Goal: Task Accomplishment & Management: Complete application form

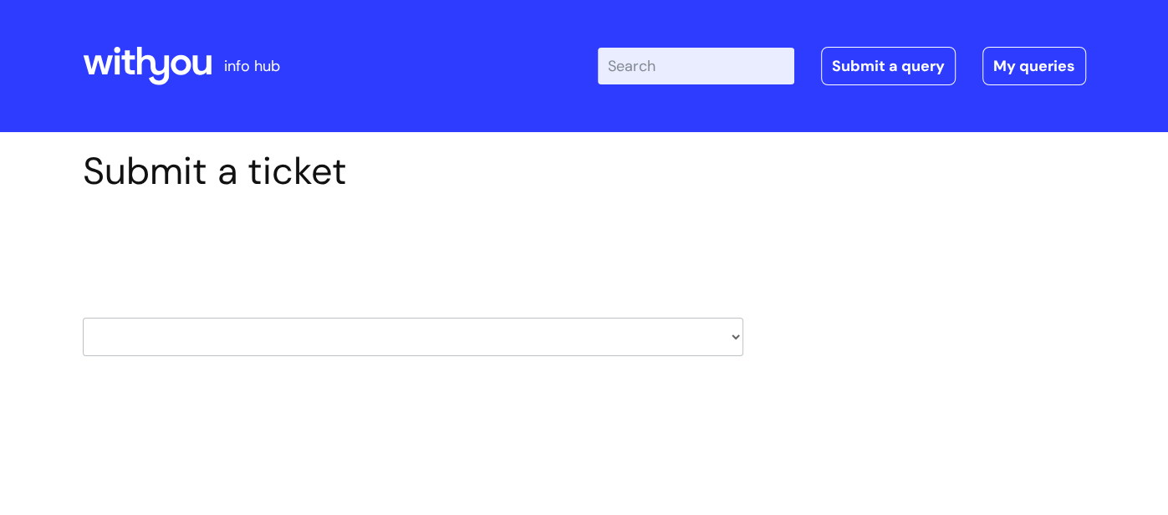
click at [173, 66] on icon at bounding box center [181, 65] width 20 height 20
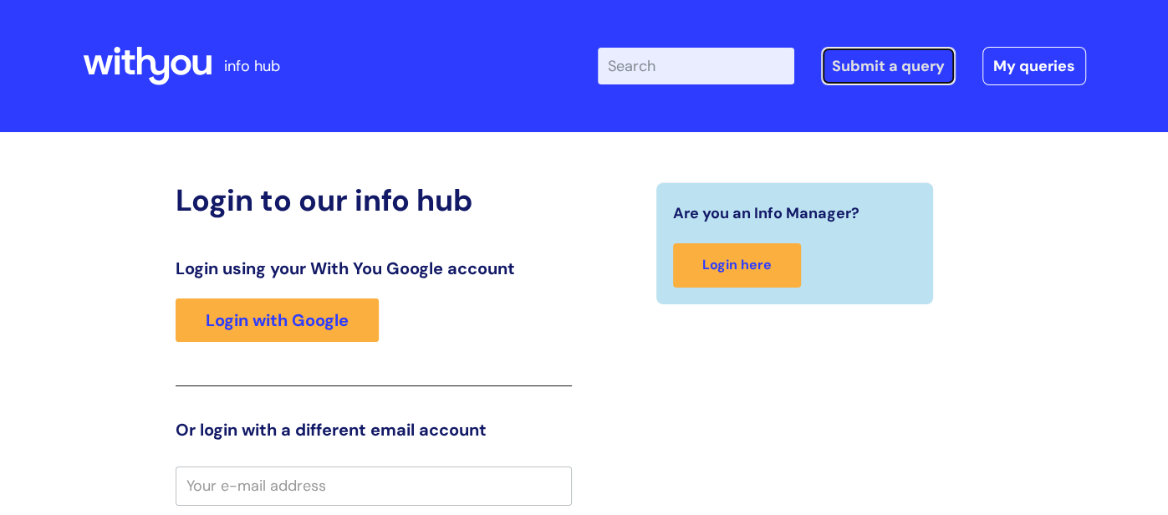
click at [895, 73] on link "Submit a query" at bounding box center [888, 66] width 135 height 38
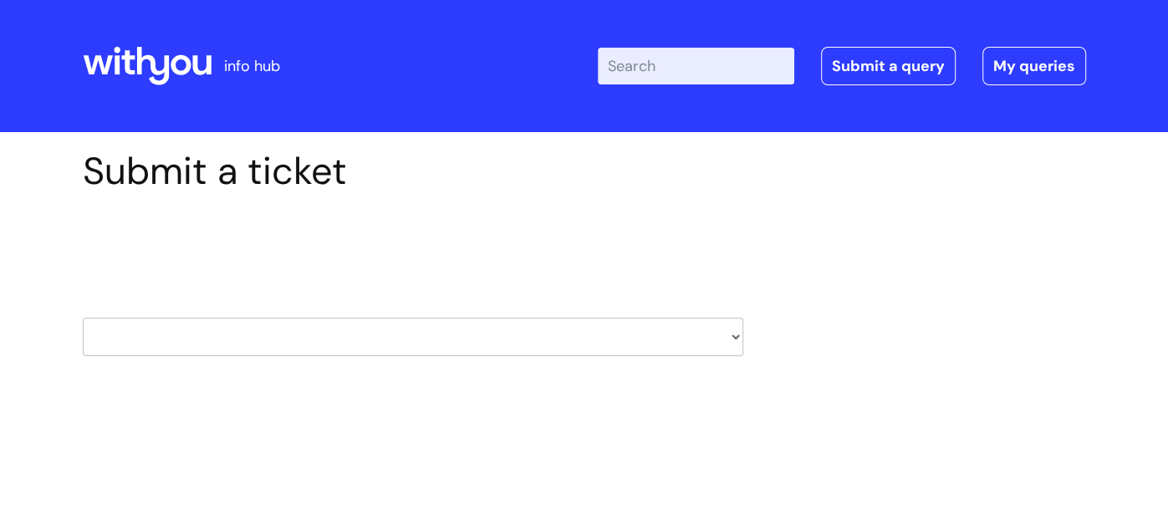
click at [522, 344] on select "HR / People IT and Support Clinical Drug Alerts Finance Accounts Data Support T…" at bounding box center [413, 337] width 660 height 38
select select "recruitment"
click at [83, 318] on select "HR / People IT and Support Clinical Drug Alerts Finance Accounts Data Support T…" at bounding box center [413, 337] width 660 height 38
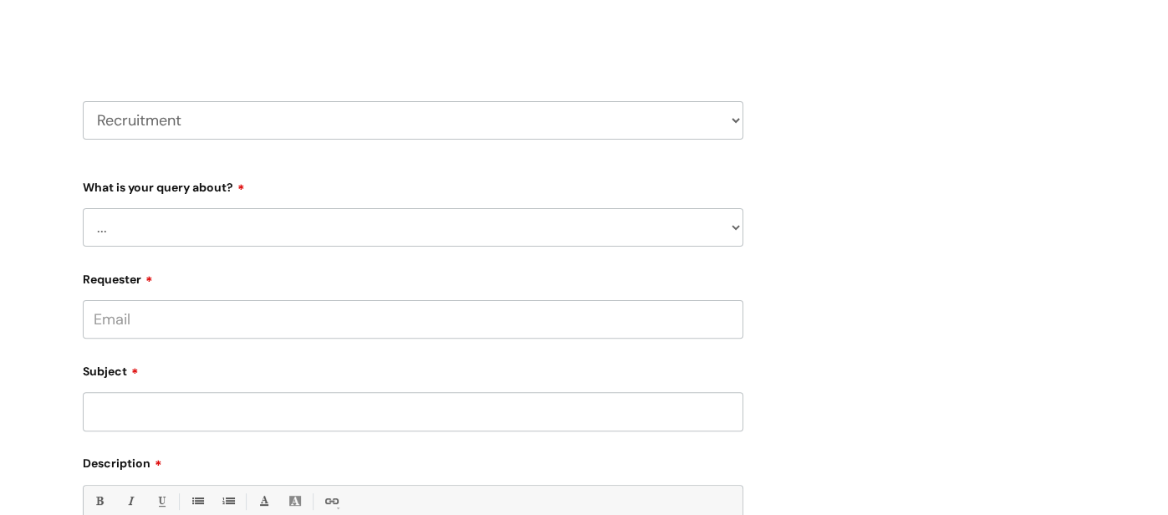
scroll to position [238, 0]
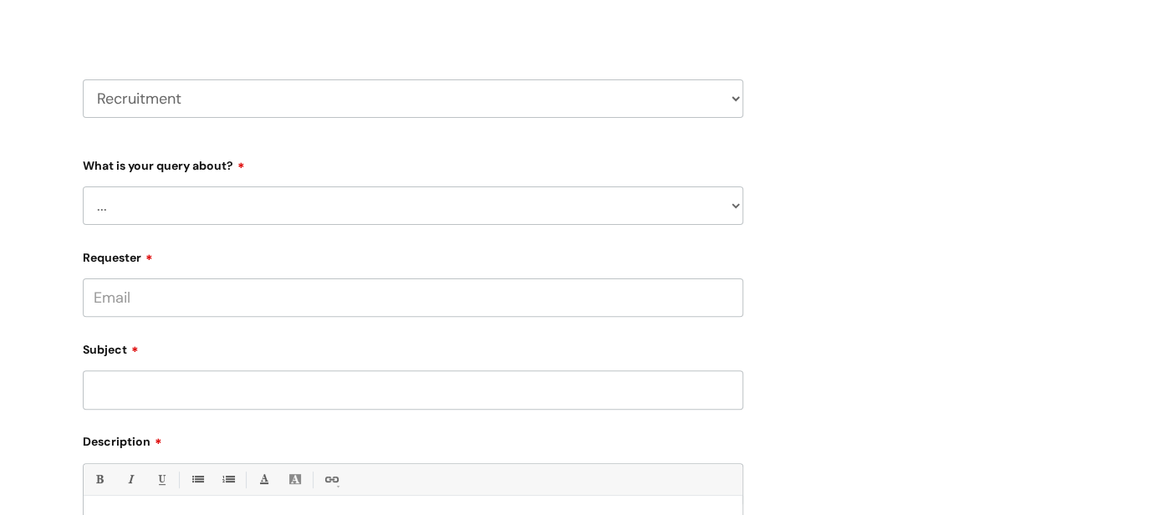
click at [163, 211] on select "... Agencies query General recruitment query Interview query Recruitment system…" at bounding box center [413, 205] width 660 height 38
select select "General recruitment query"
click at [83, 186] on select "... Agencies query General recruitment query Interview query Recruitment system…" at bounding box center [413, 205] width 660 height 38
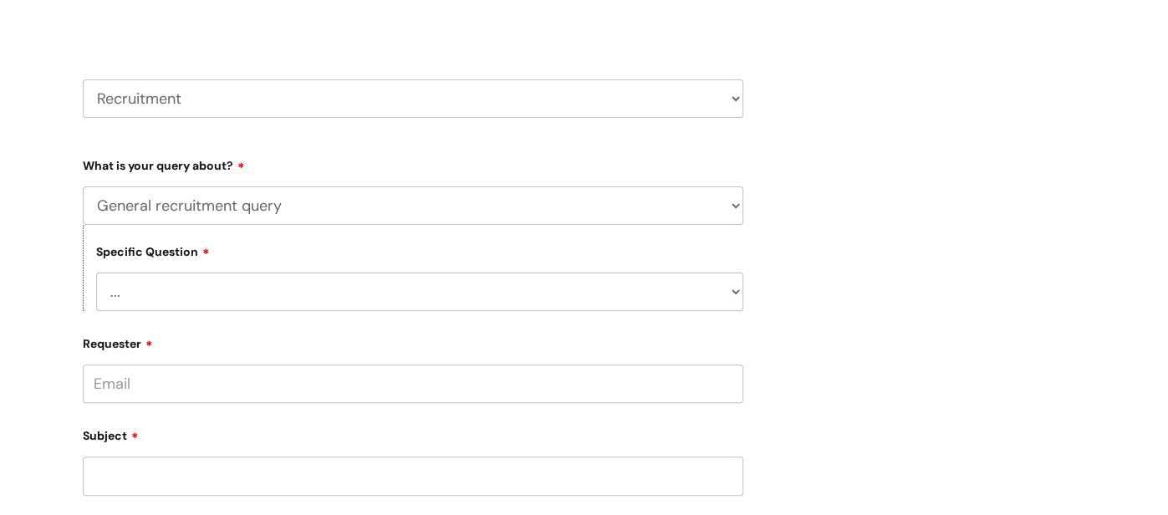
click at [302, 284] on select "... Candidates - external" at bounding box center [419, 292] width 647 height 38
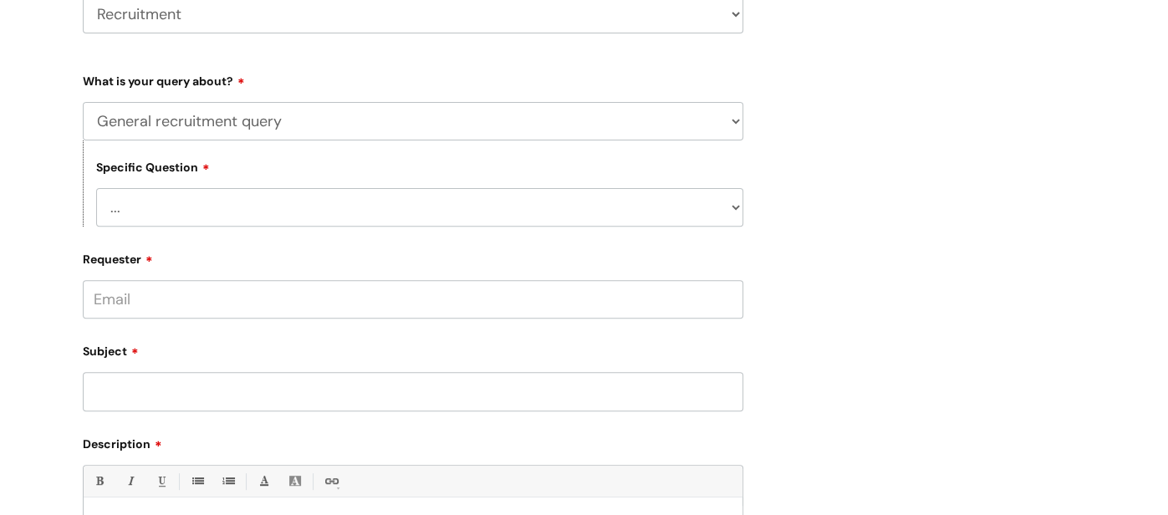
scroll to position [324, 0]
click at [301, 222] on select "... Candidates - external" at bounding box center [419, 205] width 647 height 38
click at [295, 214] on select "... Candidates - external" at bounding box center [419, 205] width 647 height 38
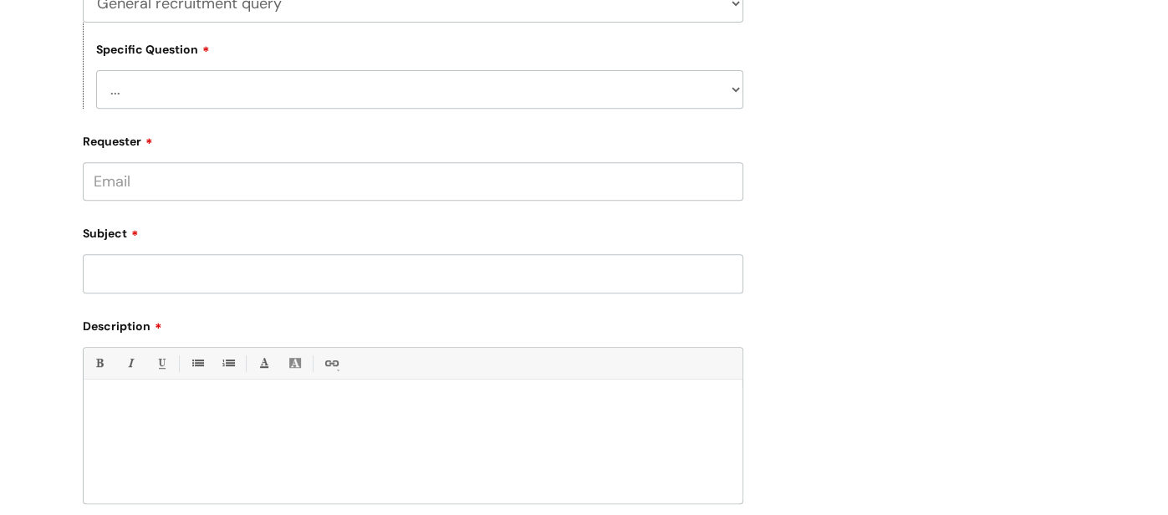
scroll to position [441, 0]
click at [422, 84] on select "... Candidates - external" at bounding box center [419, 89] width 647 height 38
select select "Candidates - external"
click at [96, 72] on select "... Candidates - external" at bounding box center [419, 89] width 647 height 38
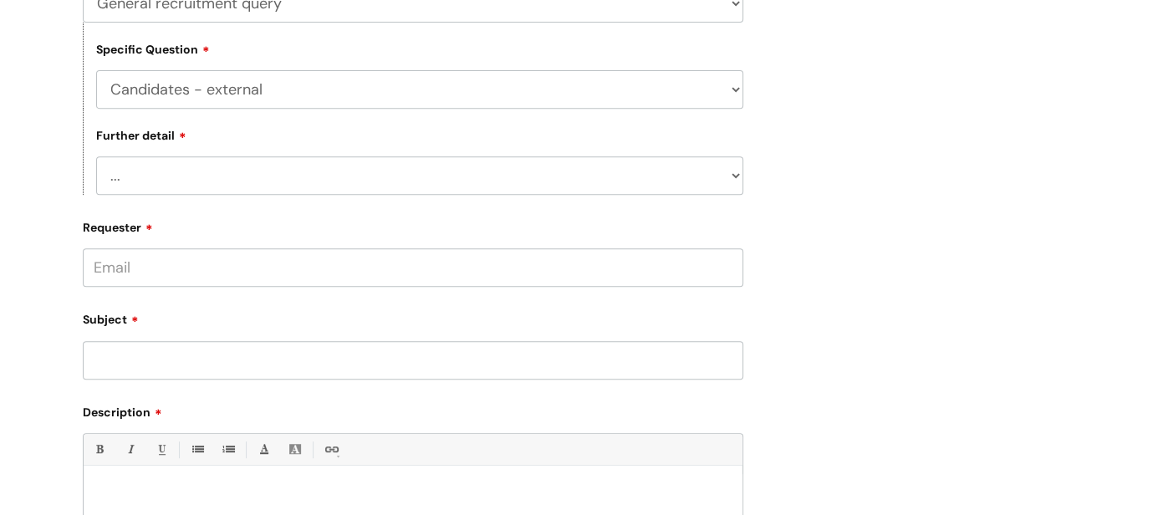
click at [378, 92] on select "... Candidates - external" at bounding box center [419, 89] width 647 height 38
select select
click at [96, 72] on select "... Candidates - external" at bounding box center [419, 89] width 647 height 38
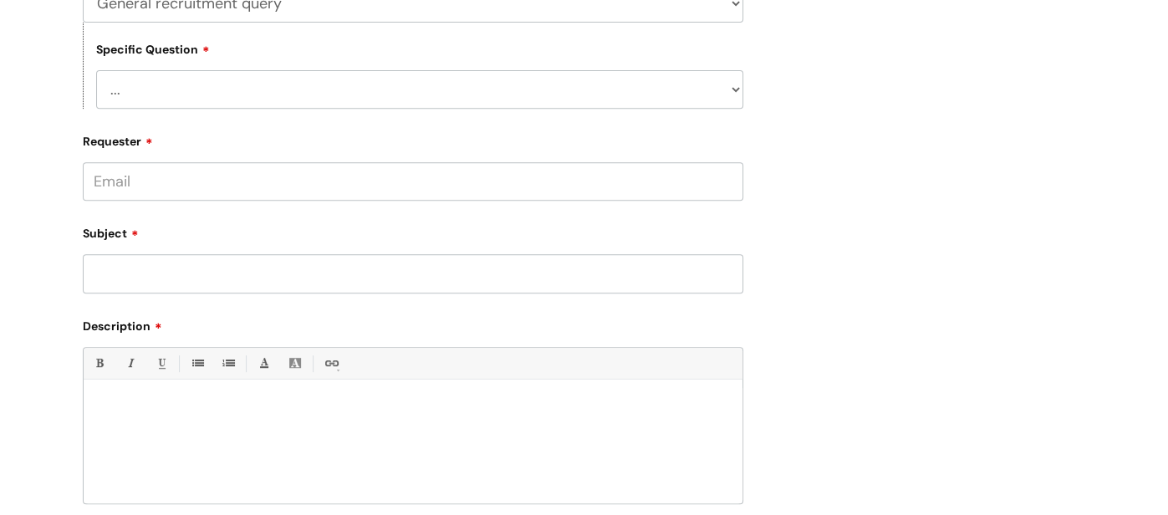
click at [225, 195] on input "Requester" at bounding box center [413, 181] width 660 height 38
click at [363, 257] on div "Subject" at bounding box center [413, 256] width 660 height 74
click at [349, 273] on input "Subject" at bounding box center [413, 273] width 660 height 38
click at [223, 192] on input "Requester" at bounding box center [413, 181] width 660 height 38
click at [91, 186] on input "Requester" at bounding box center [413, 181] width 660 height 38
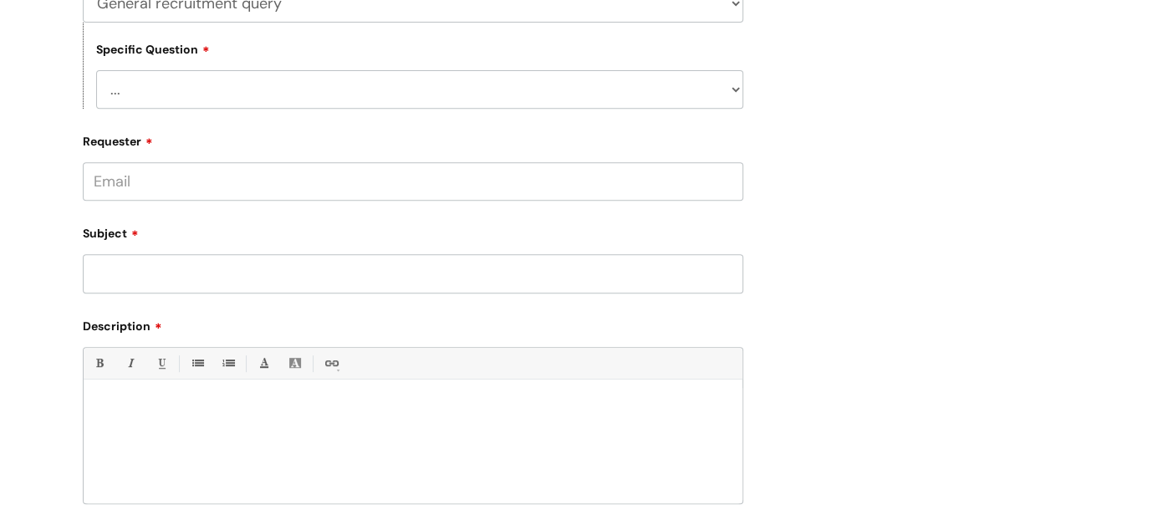
click at [180, 132] on label "Requester" at bounding box center [413, 139] width 660 height 20
click at [180, 162] on input "Requester" at bounding box center [413, 181] width 660 height 38
paste input "estelle.purkis@wearewithyou.org.uk"
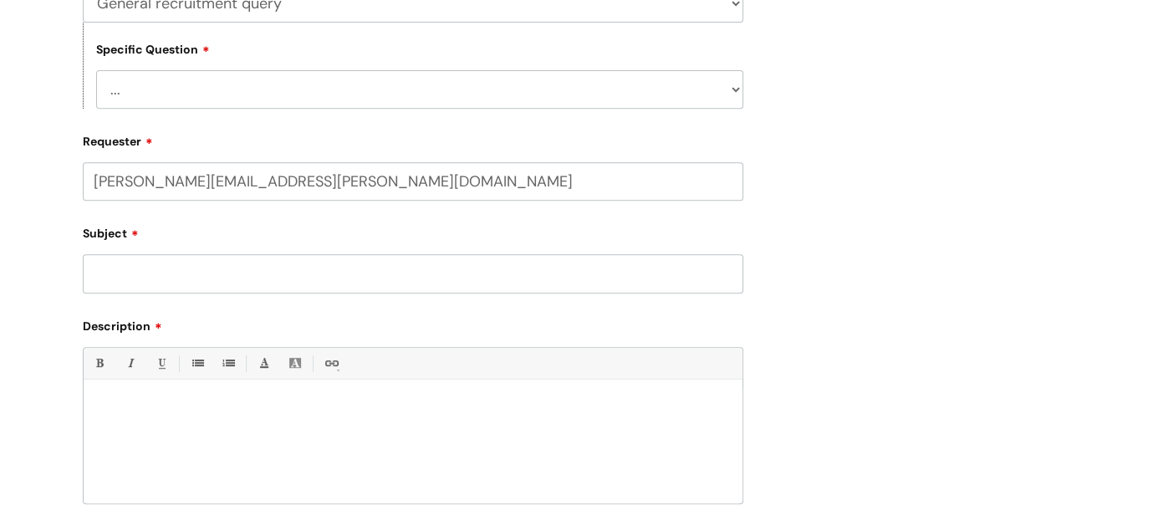
type input "estelle.purkis@wearewithyou.org.uk"
click at [149, 274] on input "Subject" at bounding box center [413, 273] width 660 height 38
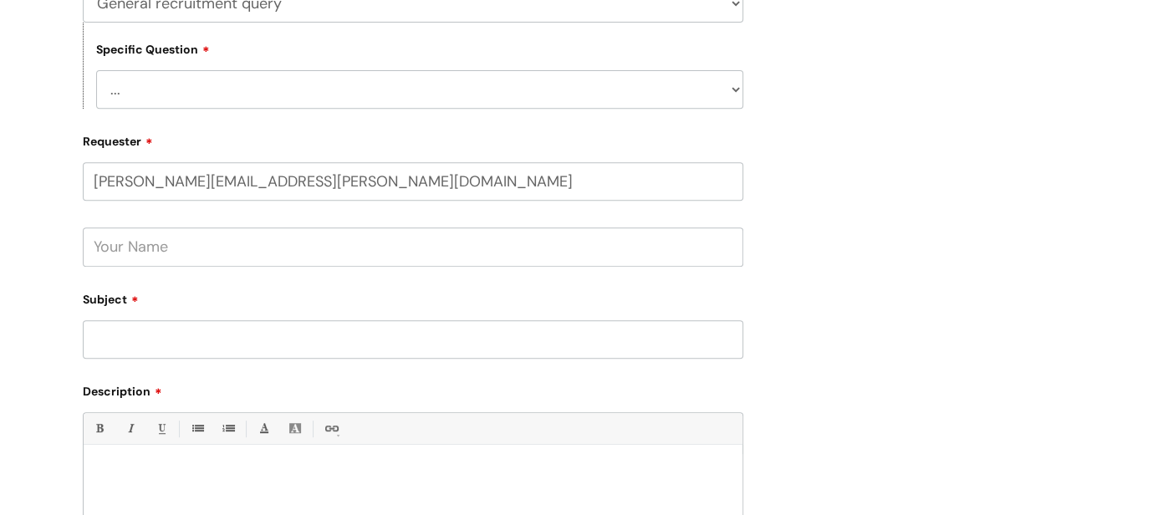
click at [160, 252] on input "text" at bounding box center [413, 246] width 660 height 38
type input "Estelle"
click at [145, 329] on input "Subject" at bounding box center [413, 339] width 660 height 38
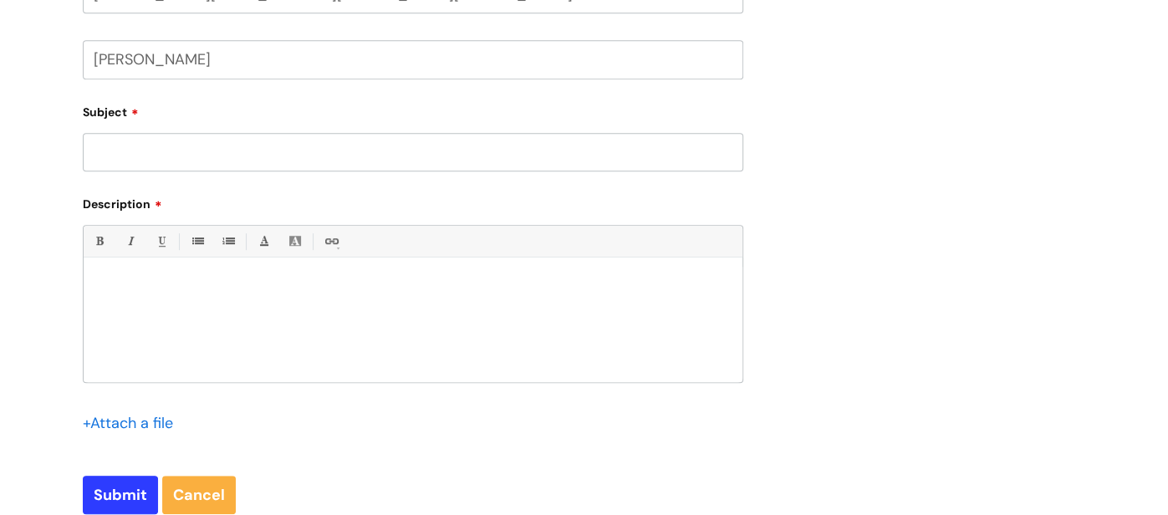
scroll to position [629, 0]
type input "Job Vacancy Query"
click at [188, 315] on div at bounding box center [413, 323] width 659 height 115
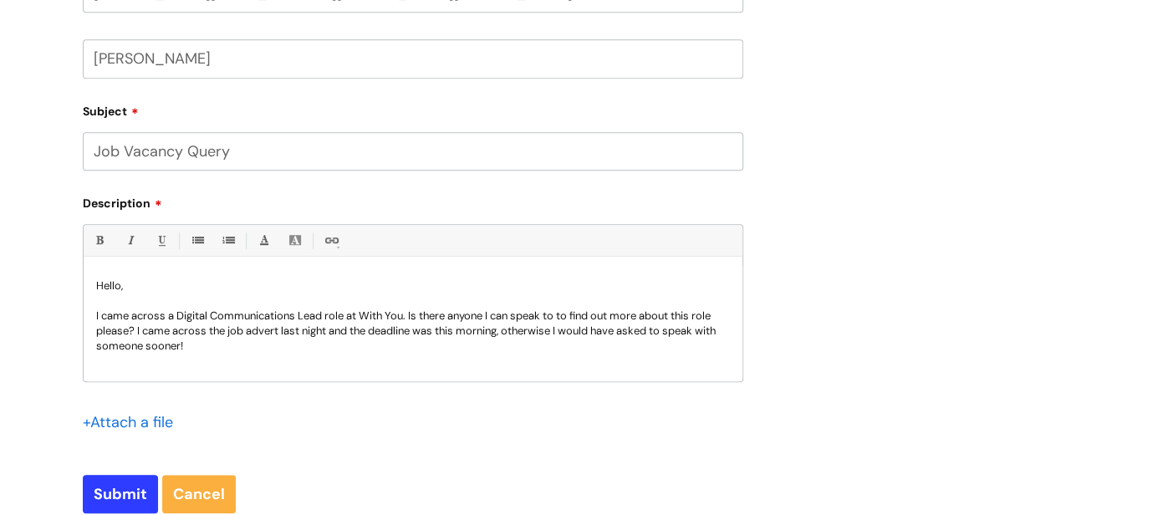
click at [406, 322] on p "I came across a Digital Communications Lead role at With You. Is there anyone I…" at bounding box center [413, 330] width 634 height 45
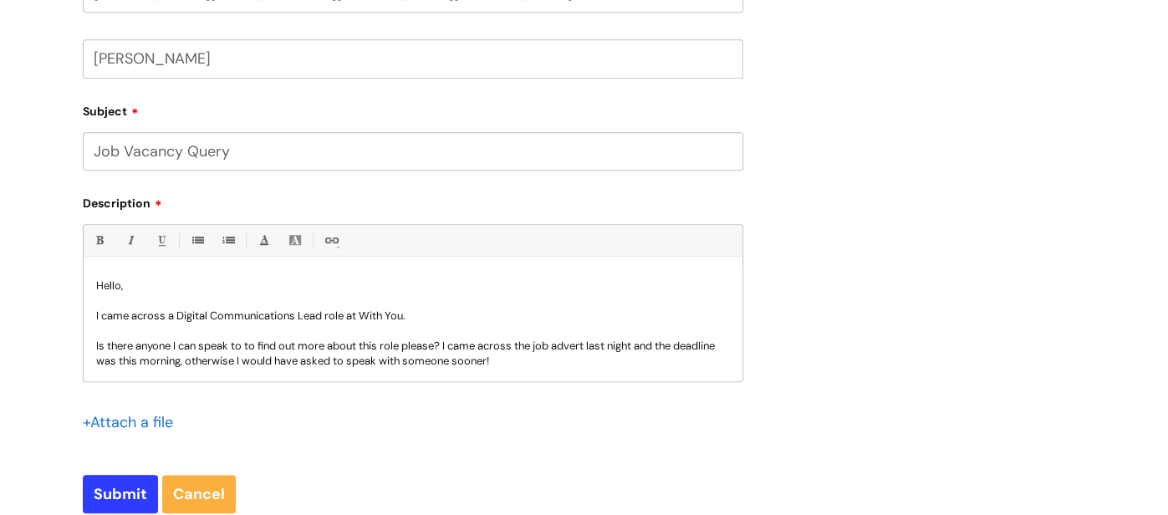
click at [450, 311] on p "I came across a Digital Communications Lead role at With You." at bounding box center [413, 315] width 634 height 15
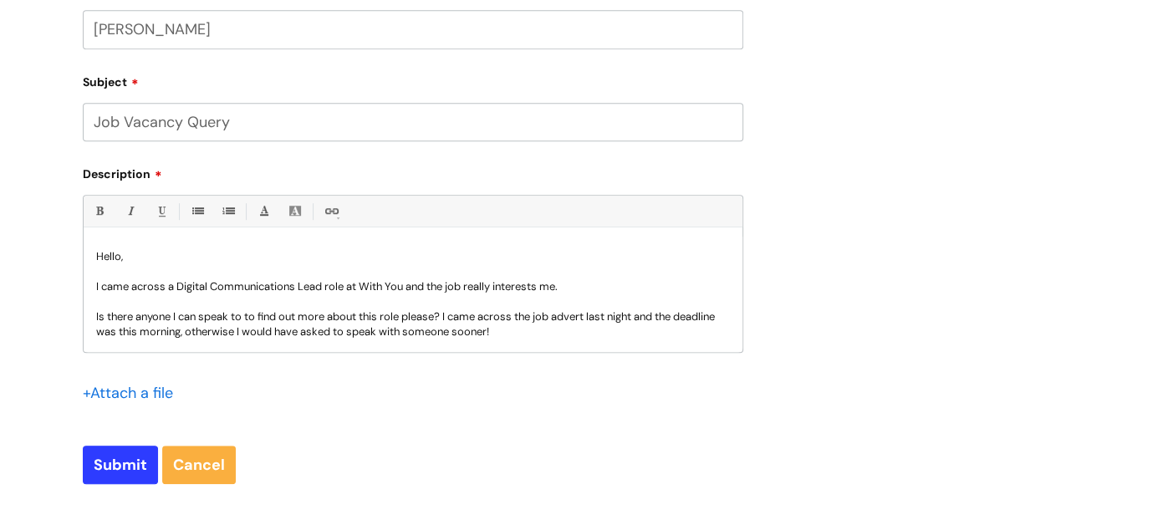
scroll to position [659, 0]
click at [511, 329] on p "Is there anyone I can speak to to find out more about this role please? I came …" at bounding box center [413, 323] width 634 height 30
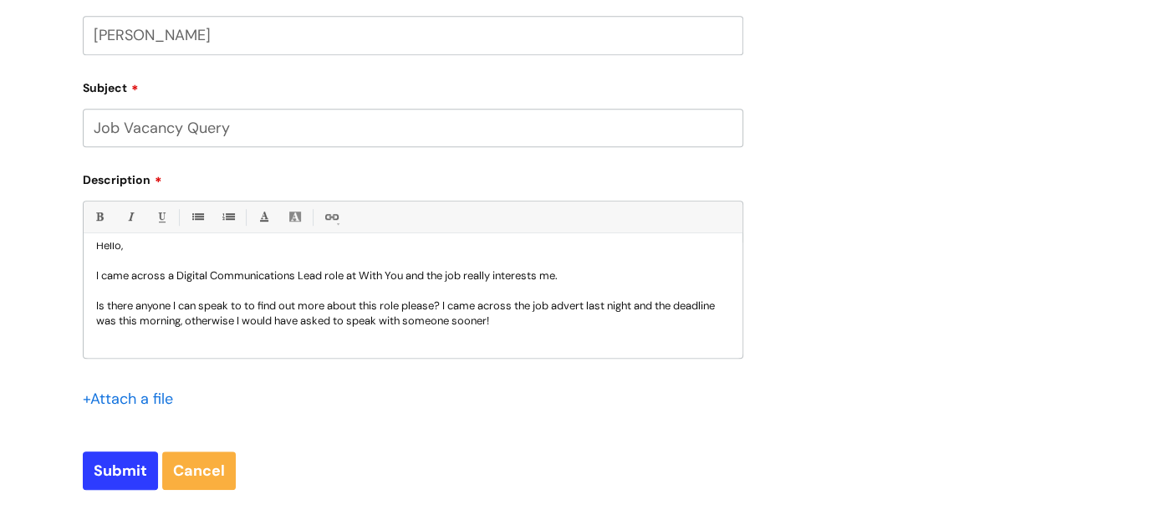
scroll to position [0, 0]
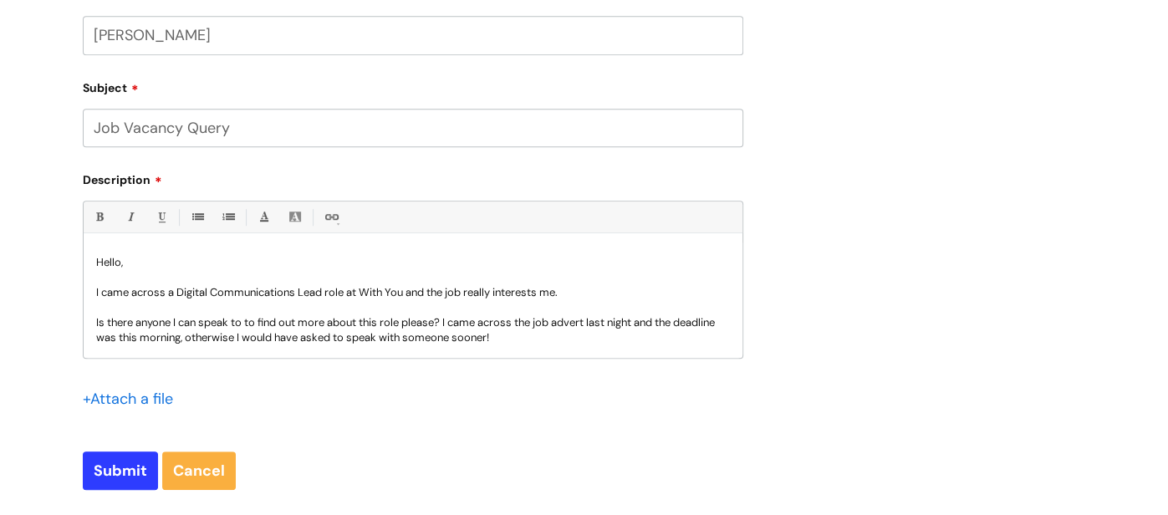
click at [163, 295] on p "I came across a Digital Communications Lead role at With You and the job really…" at bounding box center [413, 292] width 634 height 15
click at [561, 306] on p at bounding box center [413, 307] width 634 height 15
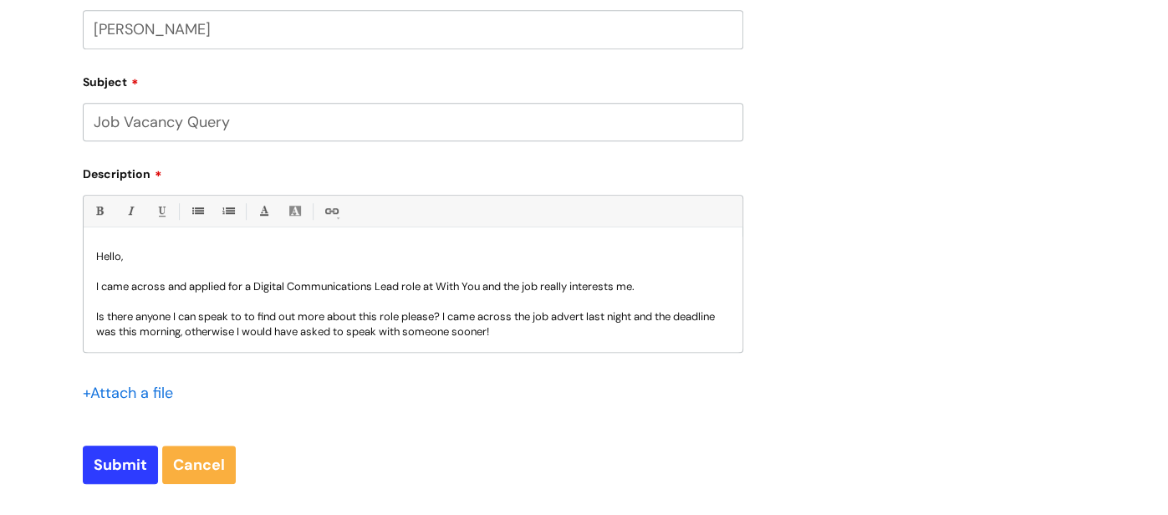
scroll to position [661, 0]
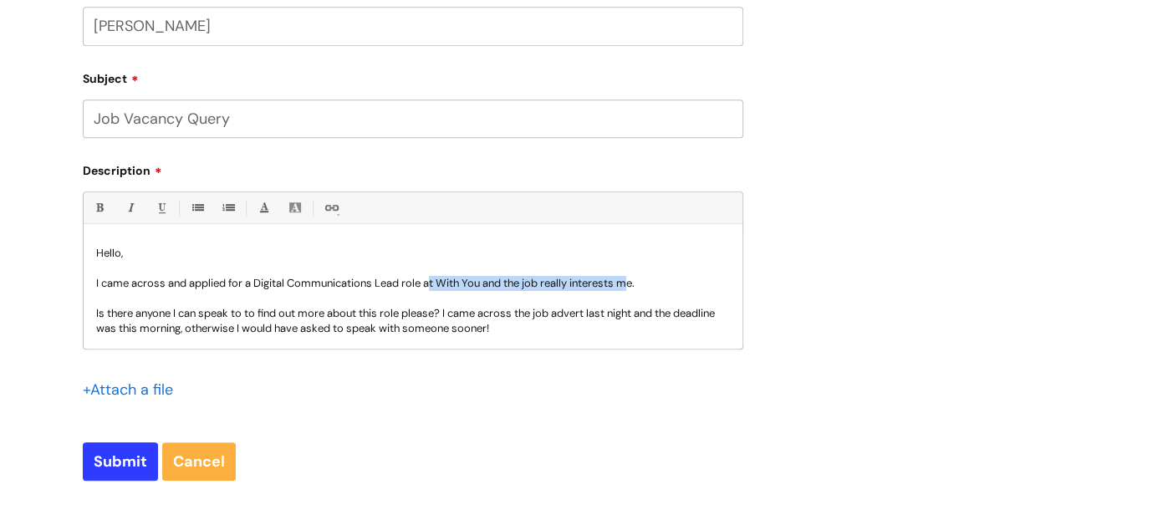
drag, startPoint x: 636, startPoint y: 288, endPoint x: 430, endPoint y: 286, distance: 206.5
click at [430, 286] on p "I came across and applied for a Digital Communications Lead role at With You an…" at bounding box center [413, 283] width 634 height 15
click at [243, 288] on p "I came across and applied for a Digital Communications Lead role at With You an…" at bounding box center [413, 283] width 634 height 15
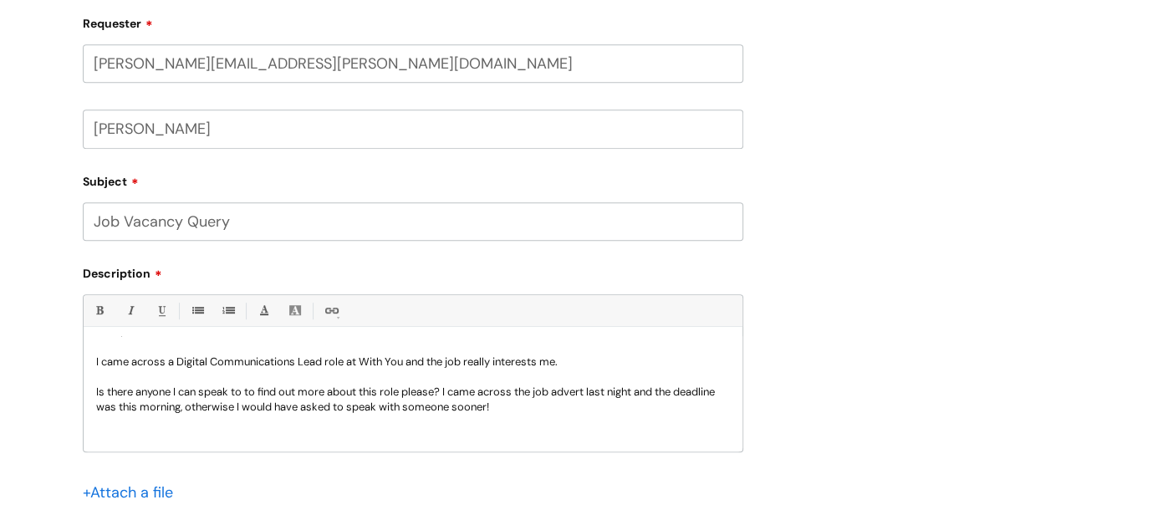
scroll to position [29, 0]
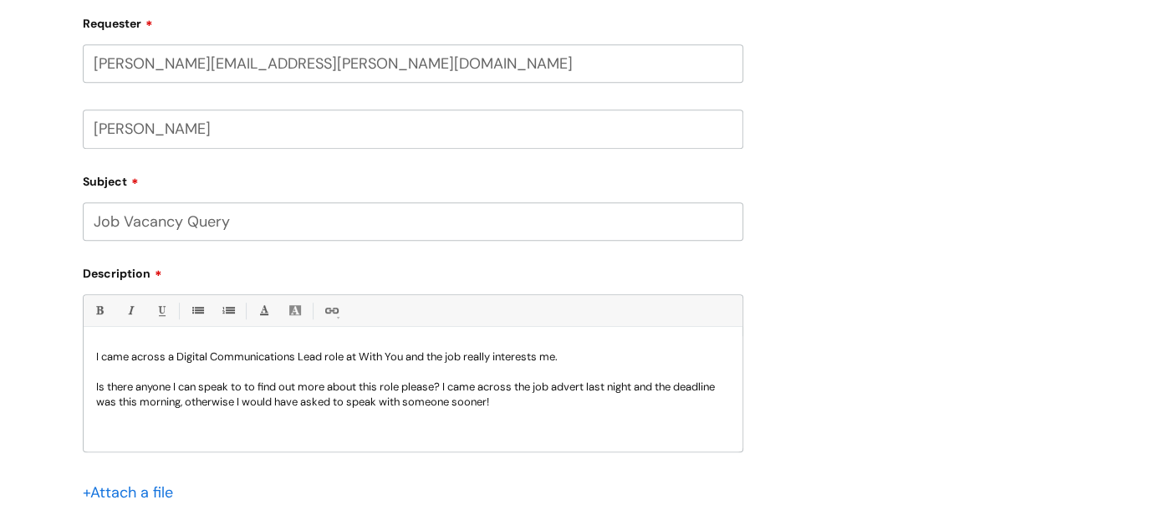
click at [184, 406] on p "Is there anyone I can speak to to find out more about this role please? I came …" at bounding box center [413, 395] width 634 height 30
click at [370, 402] on p "Is there anyone I can speak to to find out more about this role please? I came …" at bounding box center [413, 395] width 634 height 30
drag, startPoint x: 479, startPoint y: 402, endPoint x: 357, endPoint y: 402, distance: 122.0
click at [357, 402] on p "Is there anyone I can speak to to find out more about this role please? I came …" at bounding box center [413, 395] width 634 height 30
click at [185, 403] on p "Is there anyone I can speak to to find out more about this role please? I came …" at bounding box center [413, 395] width 634 height 30
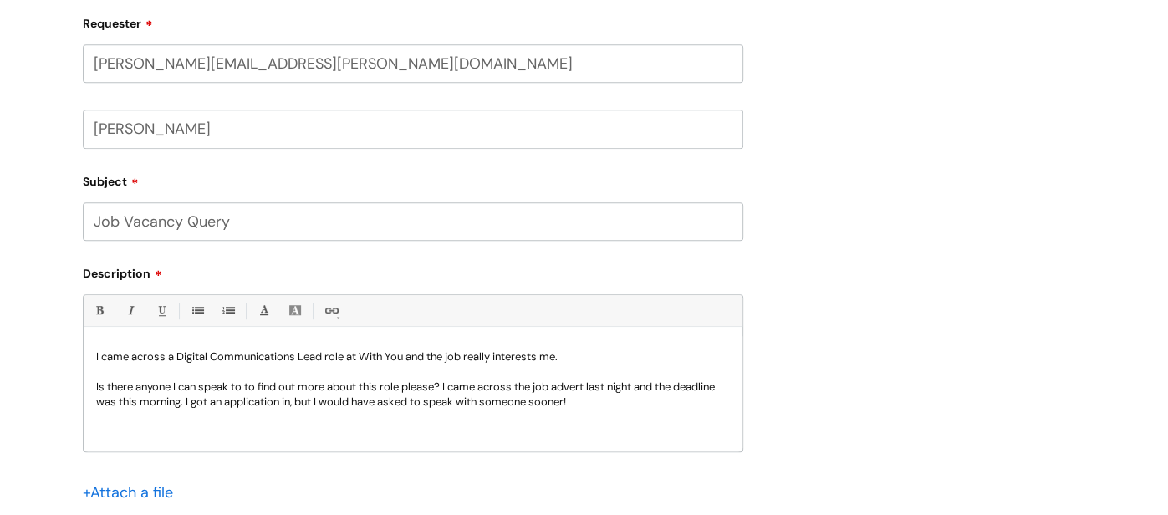
click at [291, 404] on p "Is there anyone I can speak to to find out more about this role please? I came …" at bounding box center [413, 395] width 634 height 30
click at [556, 400] on p "Is there anyone I can speak to to find out more about this role please? I came …" at bounding box center [413, 395] width 634 height 30
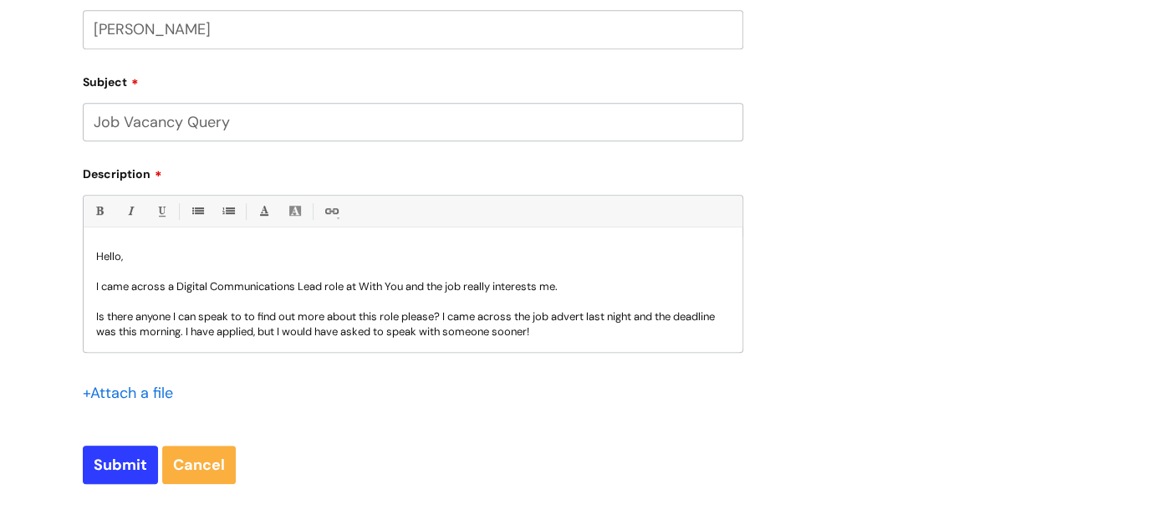
scroll to position [661, 0]
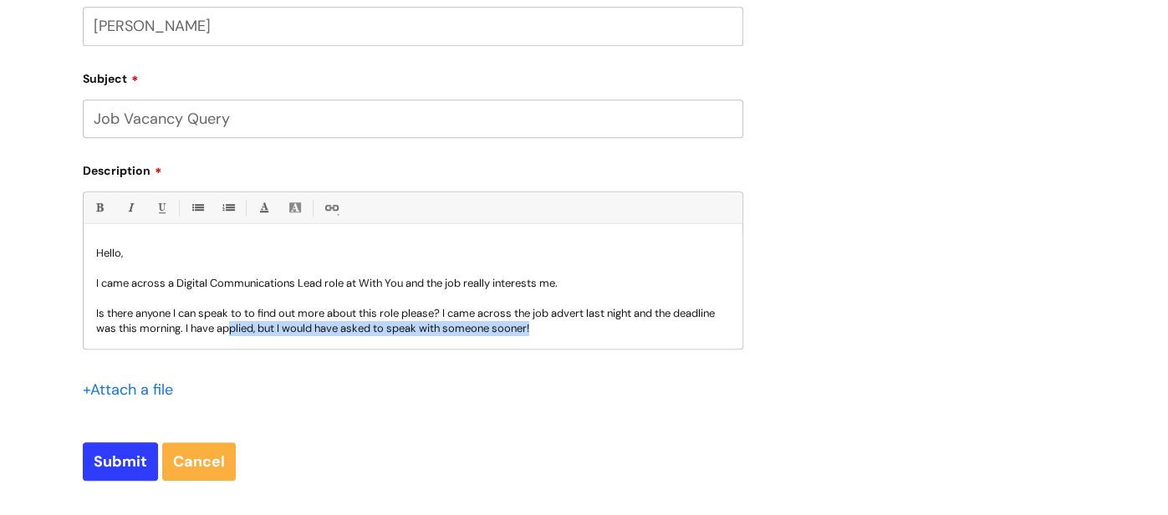
drag, startPoint x: 554, startPoint y: 333, endPoint x: 229, endPoint y: 329, distance: 325.2
click at [229, 329] on p "Is there anyone I can speak to to find out more about this role please? I came …" at bounding box center [413, 321] width 634 height 30
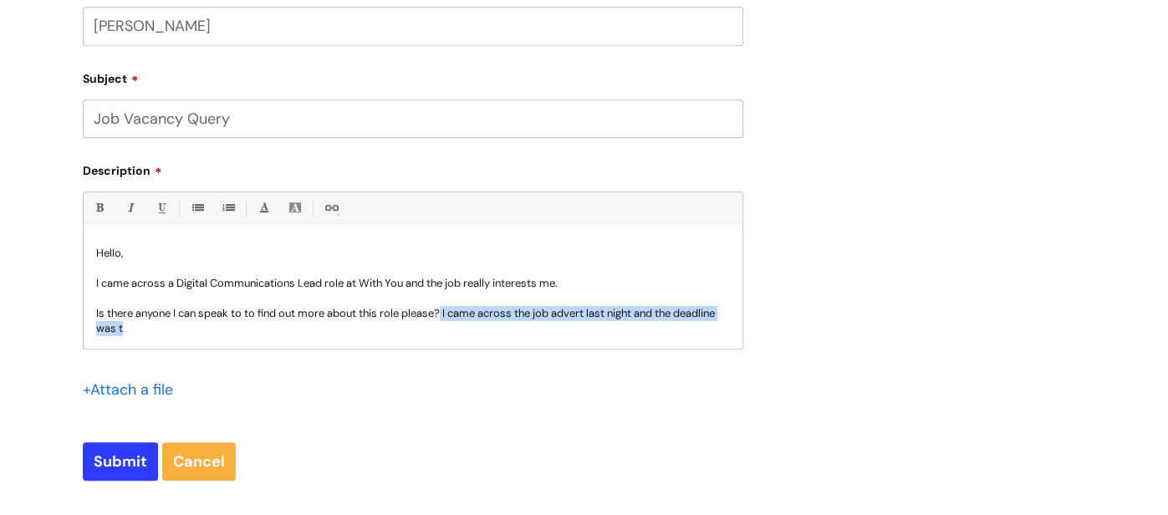
drag, startPoint x: 363, startPoint y: 326, endPoint x: 446, endPoint y: 312, distance: 84.0
click at [446, 312] on p "Is there anyone I can speak to to find out more about this role please? I came …" at bounding box center [413, 321] width 634 height 30
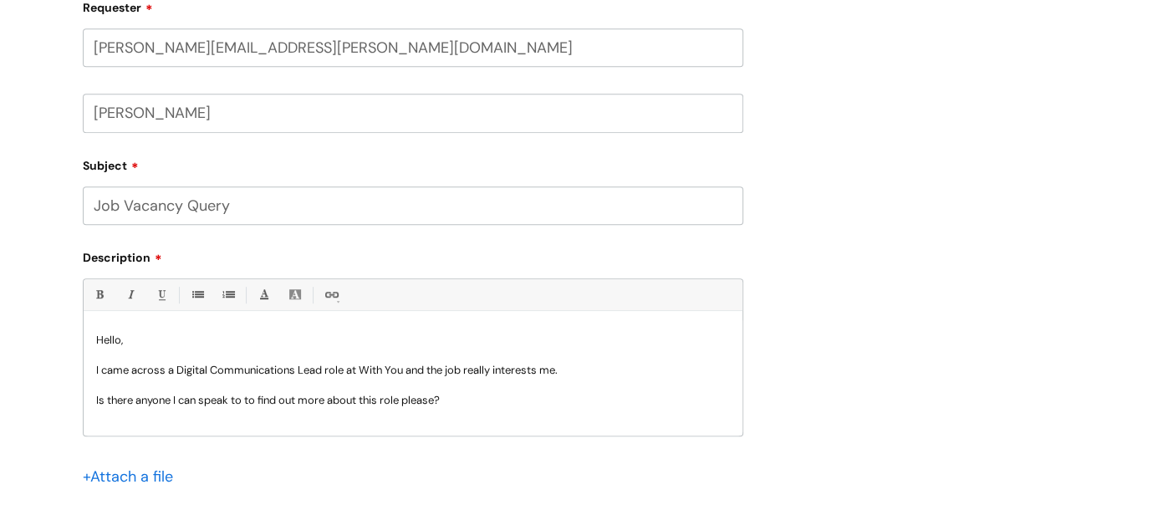
scroll to position [581, 0]
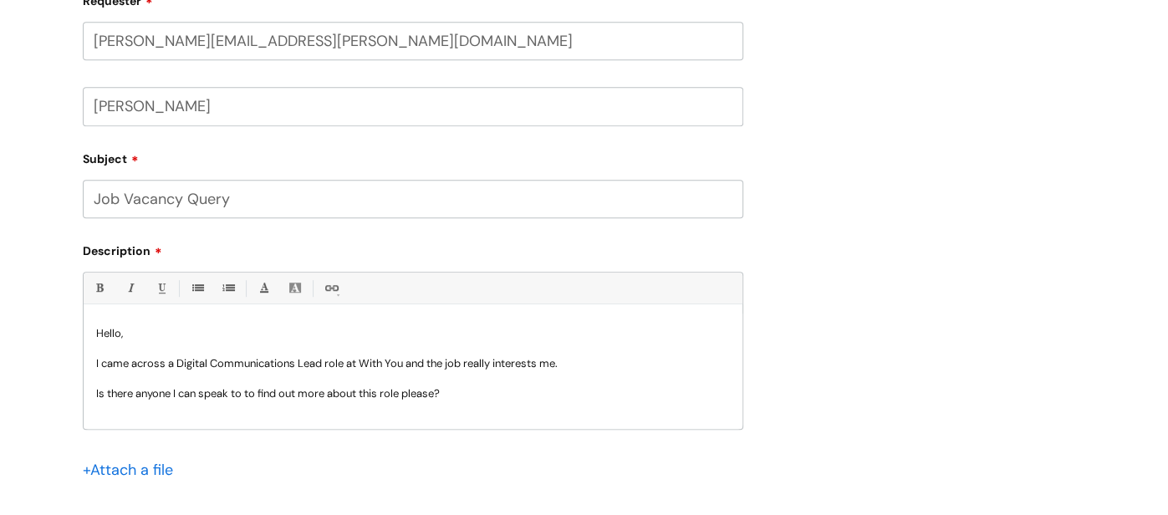
click at [464, 394] on p "Is there anyone I can speak to to find out more about this role please?" at bounding box center [413, 393] width 634 height 15
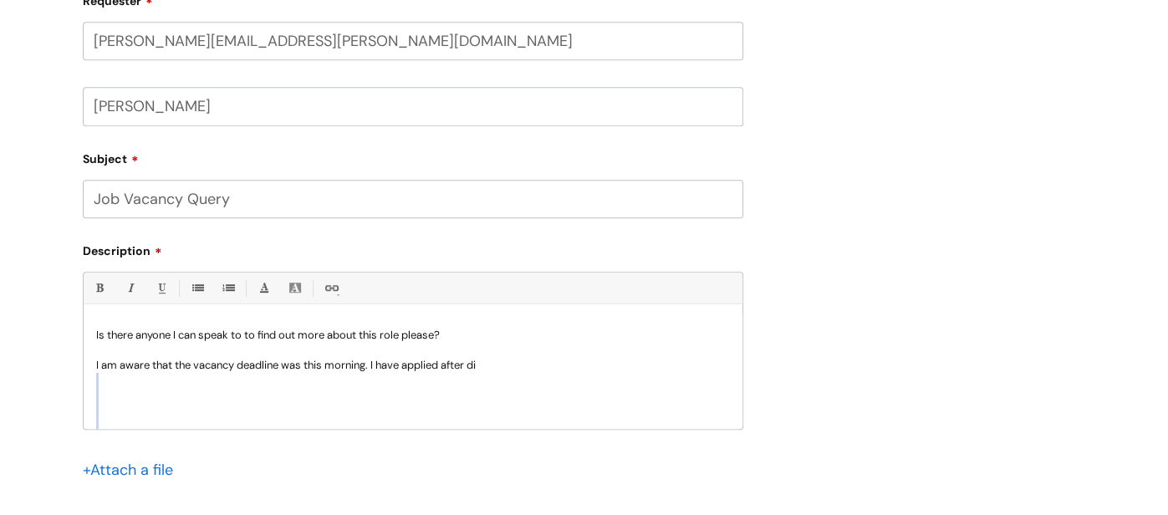
scroll to position [75, 0]
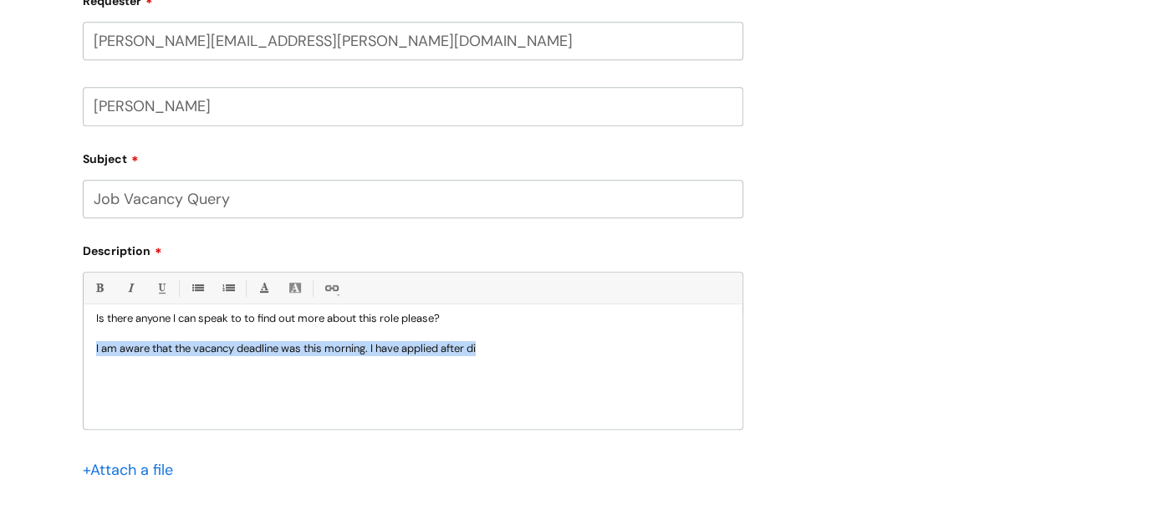
drag, startPoint x: 518, startPoint y: 421, endPoint x: 82, endPoint y: 344, distance: 443.1
click at [83, 344] on div "Bold (Ctrl-B) Italic (Ctrl-I) Underline(Ctrl-U) • Unordered List (Ctrl-Shift-7)…" at bounding box center [413, 350] width 660 height 157
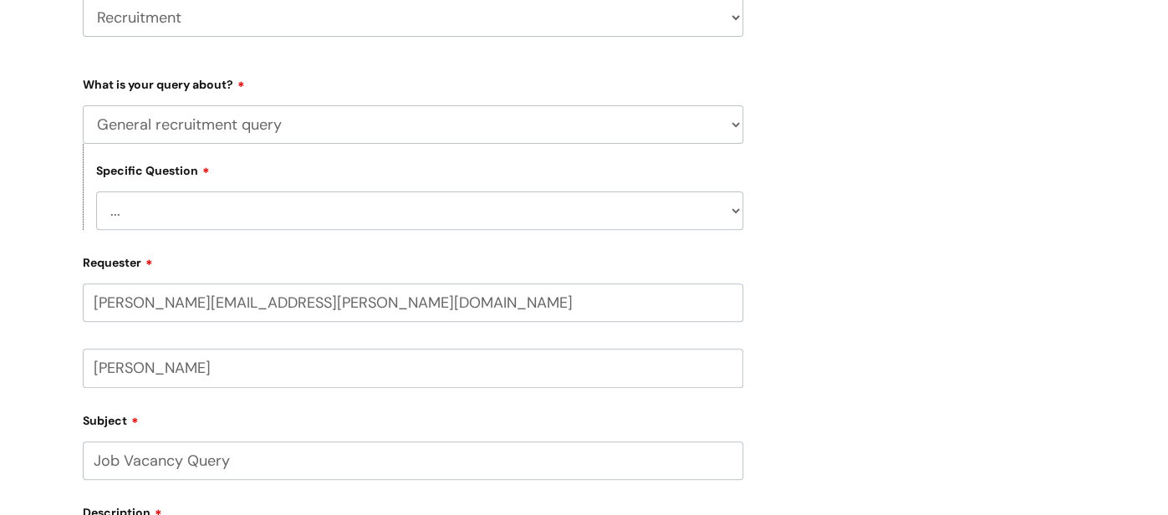
scroll to position [316, 0]
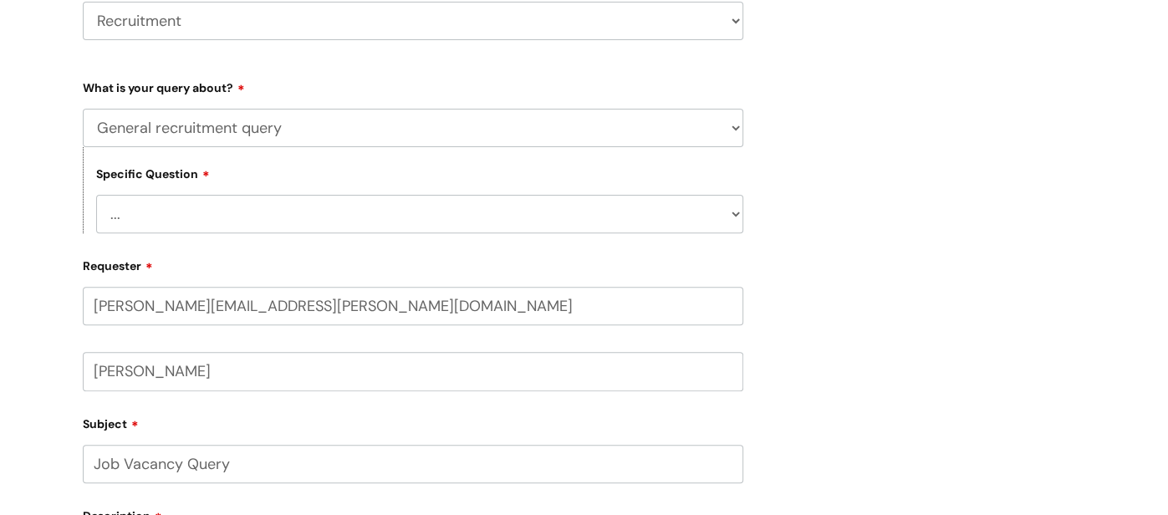
click at [182, 224] on select "... Candidates - external" at bounding box center [419, 214] width 647 height 38
click at [33, 241] on div "Submit a ticket Select issue type HR / People IT and Support Clinical Drug Aler…" at bounding box center [584, 369] width 1168 height 1107
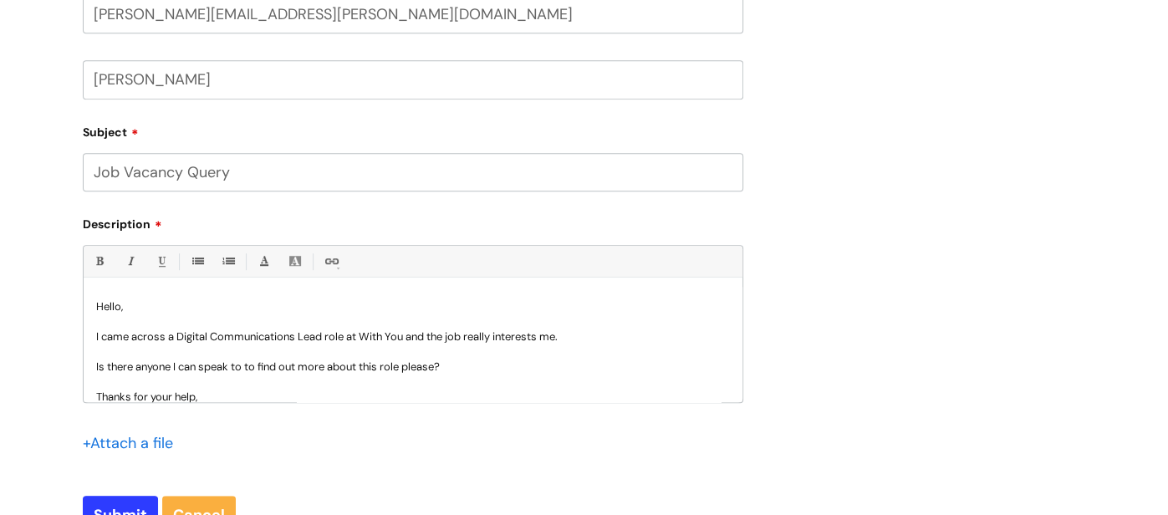
scroll to position [631, 0]
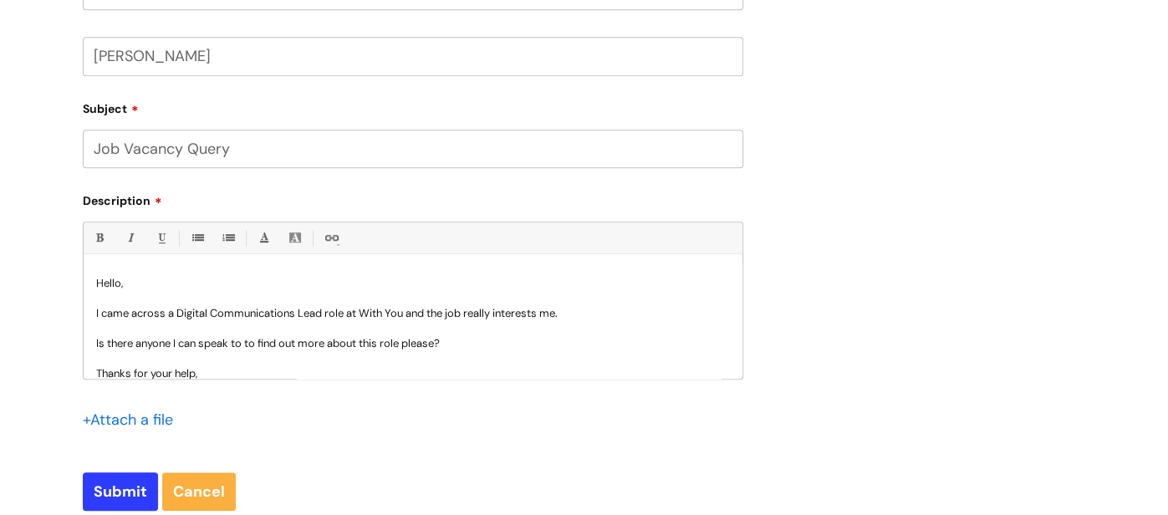
click at [88, 278] on div "Hello, I came across a Digital Communications Lead role at With You and the job…" at bounding box center [413, 320] width 659 height 115
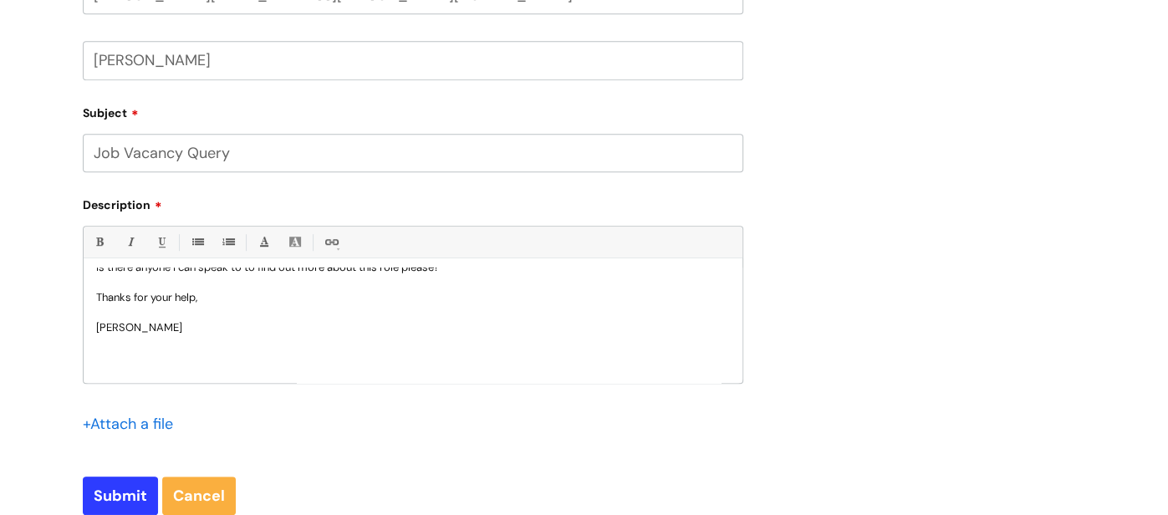
scroll to position [104, 0]
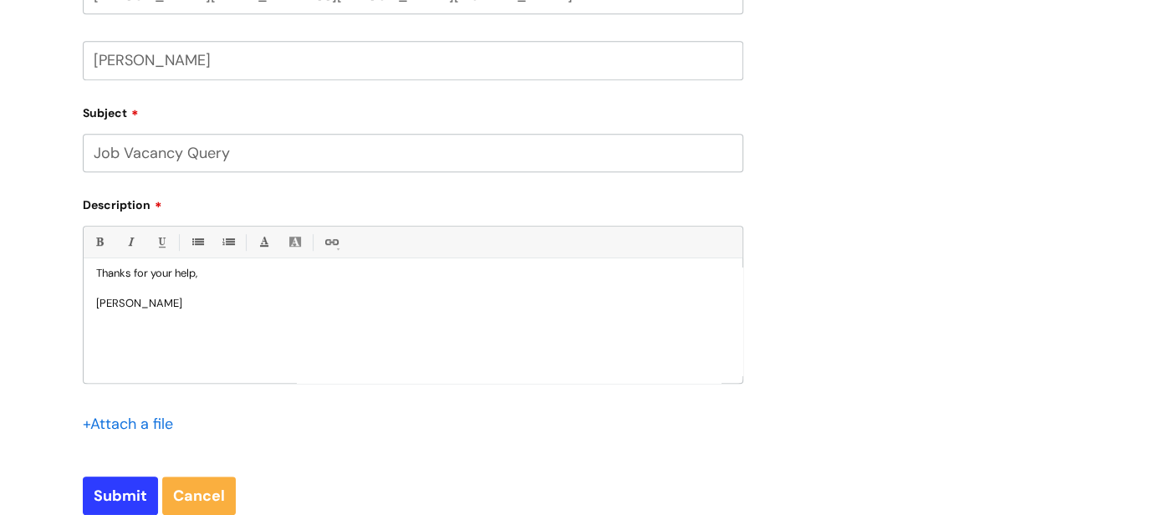
click at [183, 379] on div "Hello, I came across a Digital Communications Lead role at With You and the job…" at bounding box center [413, 324] width 659 height 115
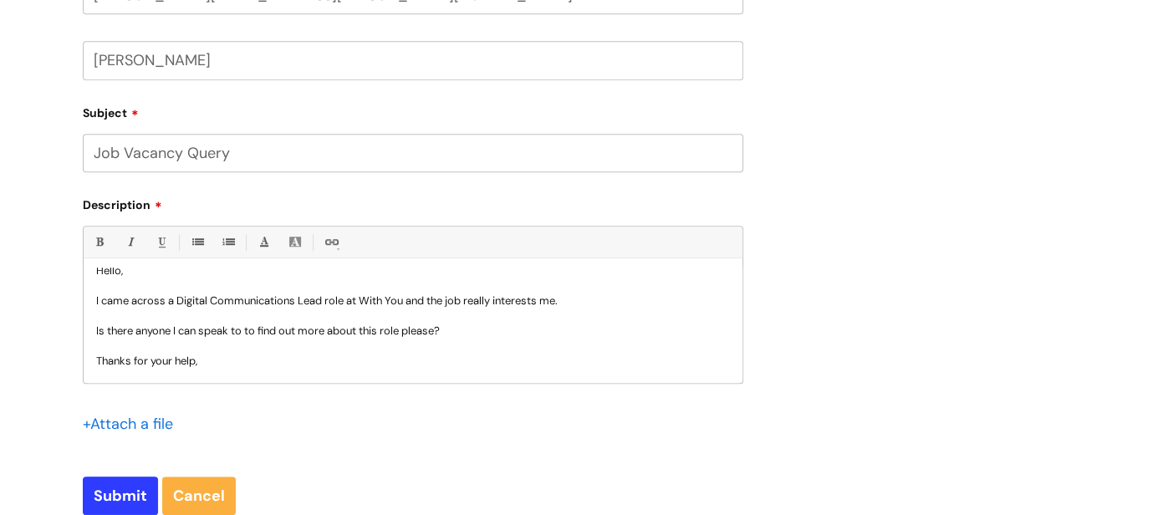
scroll to position [0, 0]
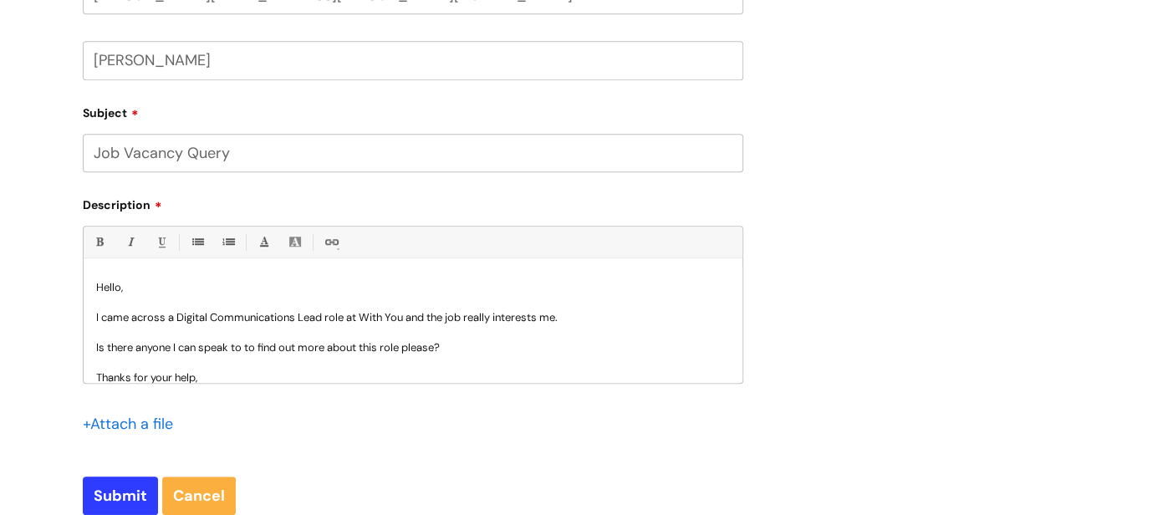
click at [97, 352] on p "Is there anyone I can speak to to find out more about this role please?" at bounding box center [413, 347] width 634 height 15
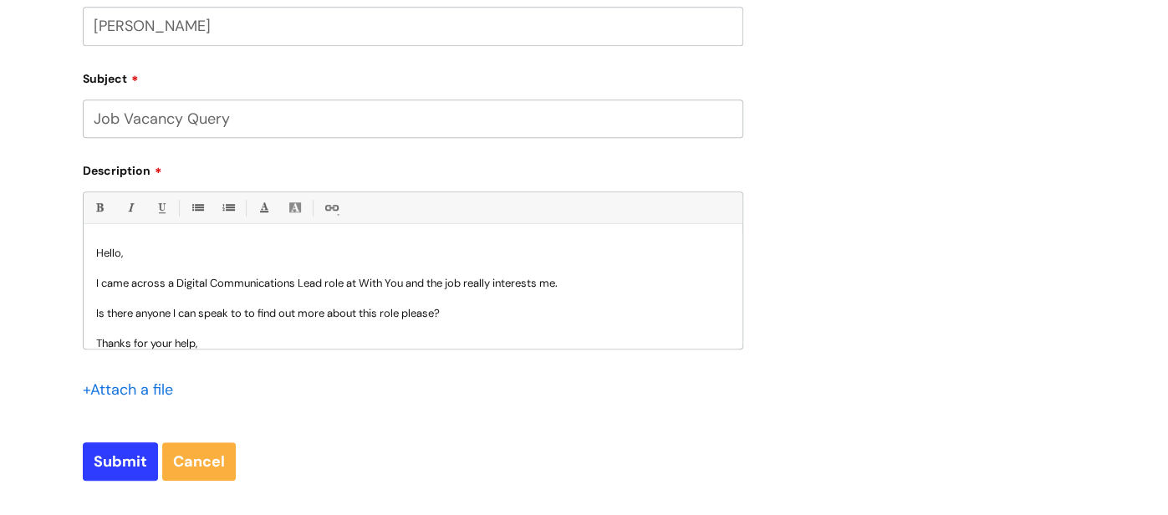
scroll to position [662, 0]
click at [97, 372] on div "Bold (Ctrl-B) Italic (Ctrl-I) Underline(Ctrl-U) • Unordered List (Ctrl-Shift-7)…" at bounding box center [413, 307] width 660 height 232
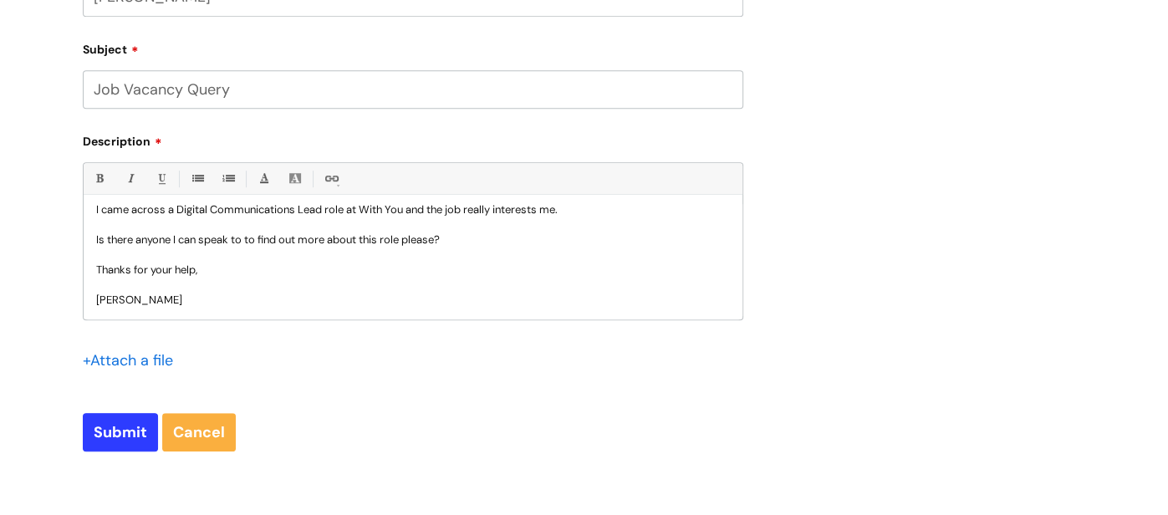
scroll to position [0, 0]
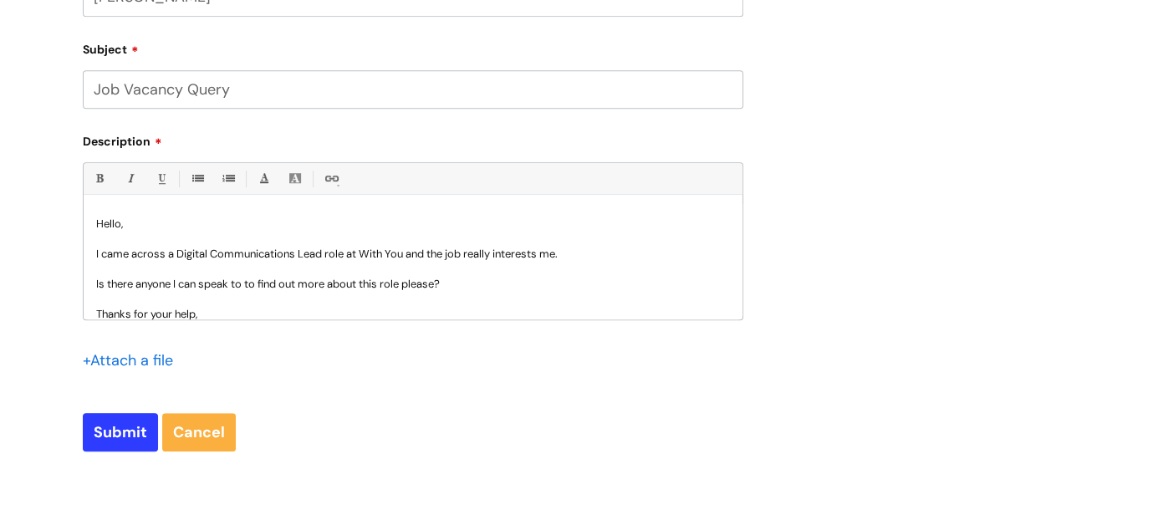
click at [94, 224] on div "Hello, I came across a Digital Communications Lead role at With You and the job…" at bounding box center [413, 261] width 659 height 115
click at [464, 258] on p "I came across a Digital Communications Lead role at With You and the job really…" at bounding box center [413, 254] width 634 height 15
click at [591, 284] on p "I s there anyone I can speak to to find out more about this role please?" at bounding box center [413, 284] width 634 height 15
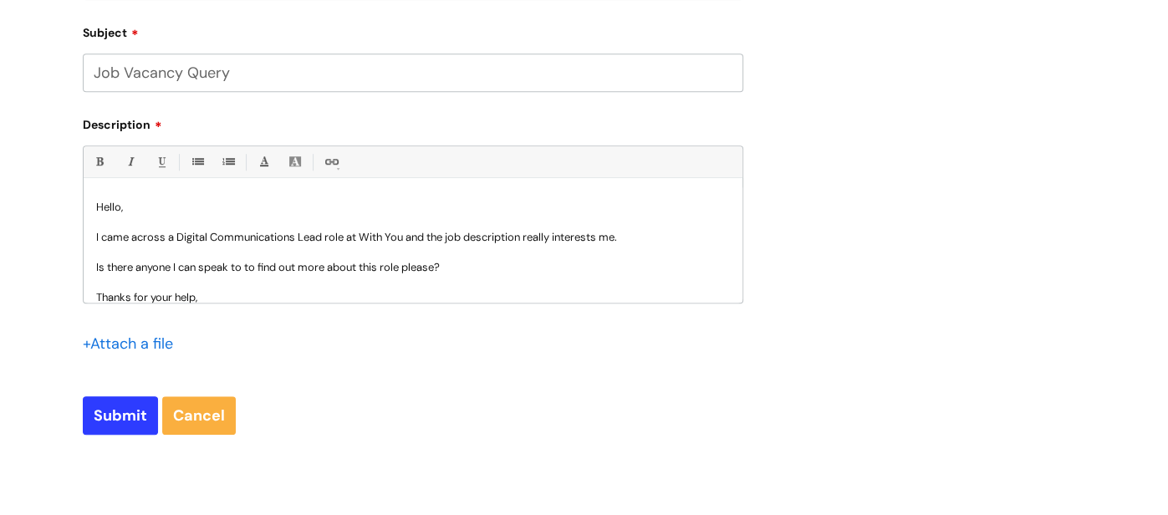
scroll to position [709, 0]
click at [632, 235] on p "I came across a Digital Communications Lead role at With You and the job descri…" at bounding box center [413, 235] width 634 height 15
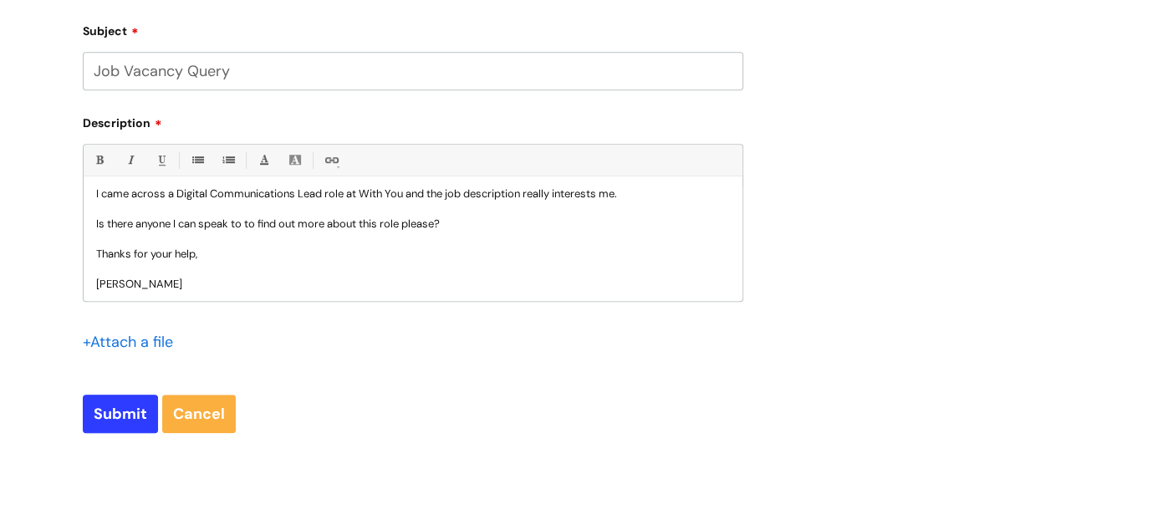
scroll to position [44, 0]
click at [98, 415] on input "Submit" at bounding box center [120, 414] width 75 height 38
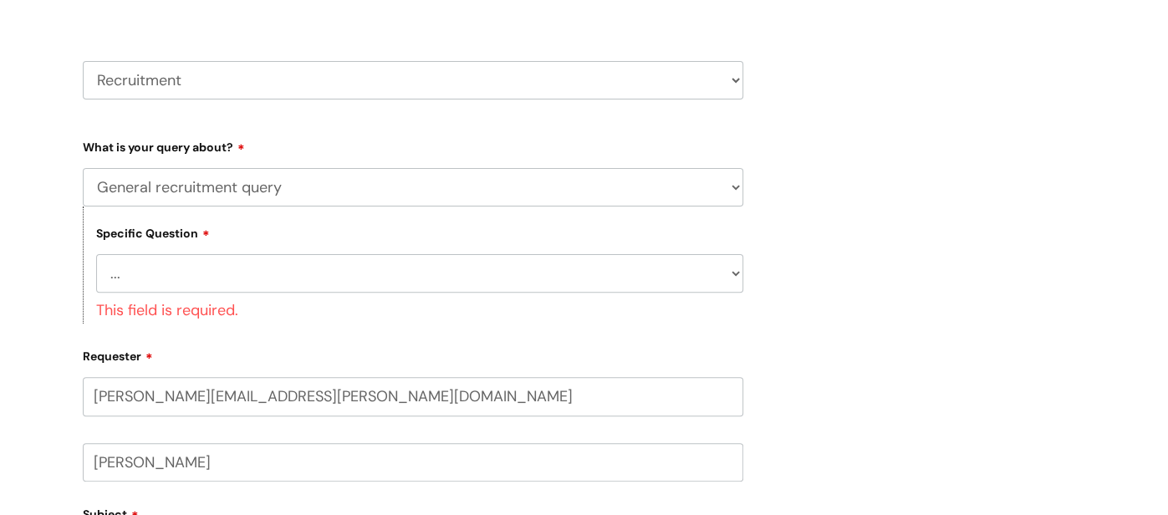
scroll to position [256, 0]
click at [157, 261] on select "... Candidates - external" at bounding box center [419, 274] width 647 height 38
select select "Candidates - external"
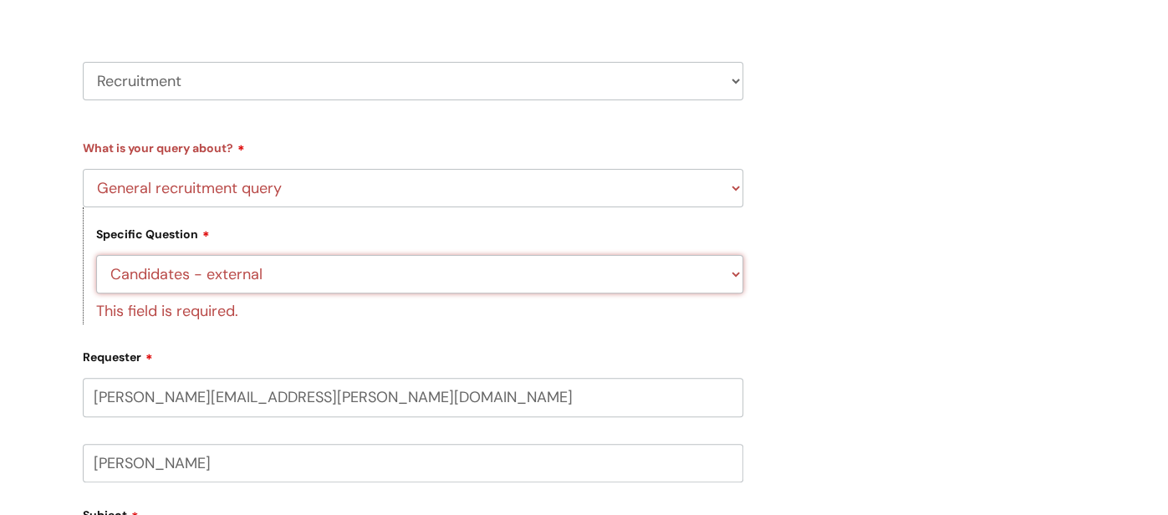
click at [96, 256] on select "... Candidates - external" at bounding box center [419, 274] width 647 height 38
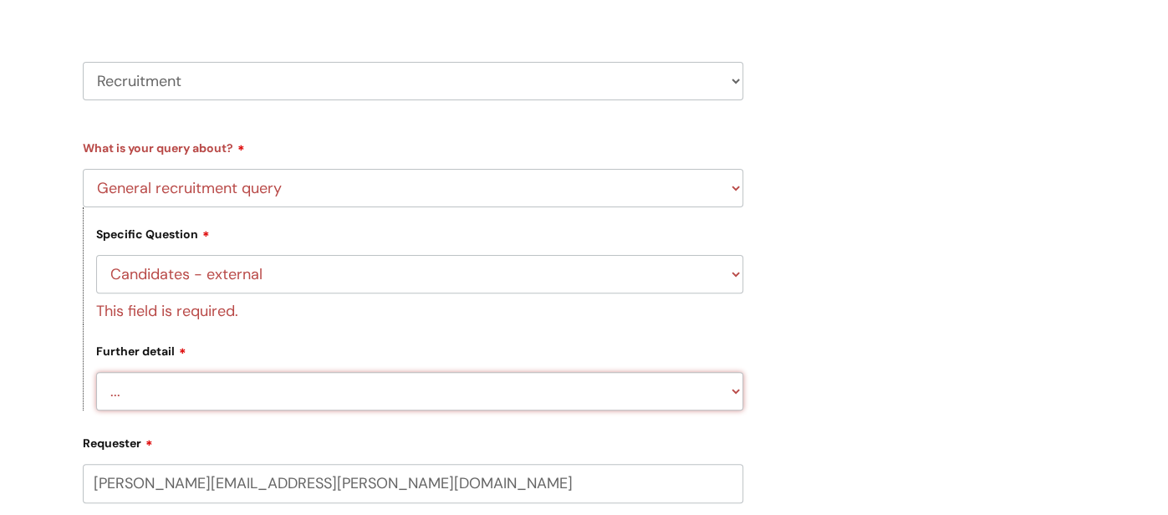
click at [143, 377] on select "... Information on or help with application process More information about a va…" at bounding box center [419, 391] width 647 height 38
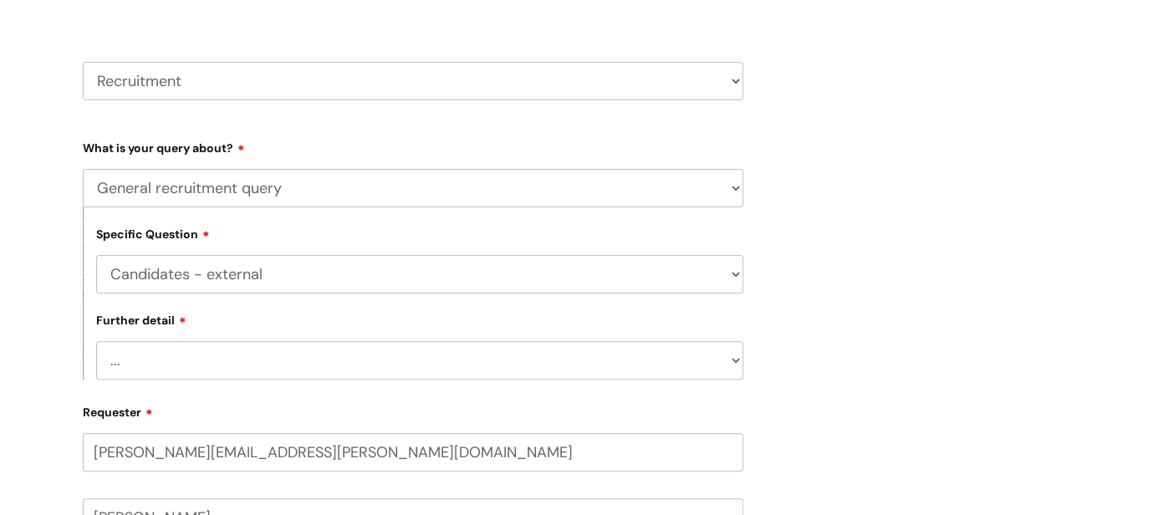
select select "More information about a vacancy"
click at [96, 343] on select "... Information on or help with application process More information about a va…" at bounding box center [419, 360] width 647 height 38
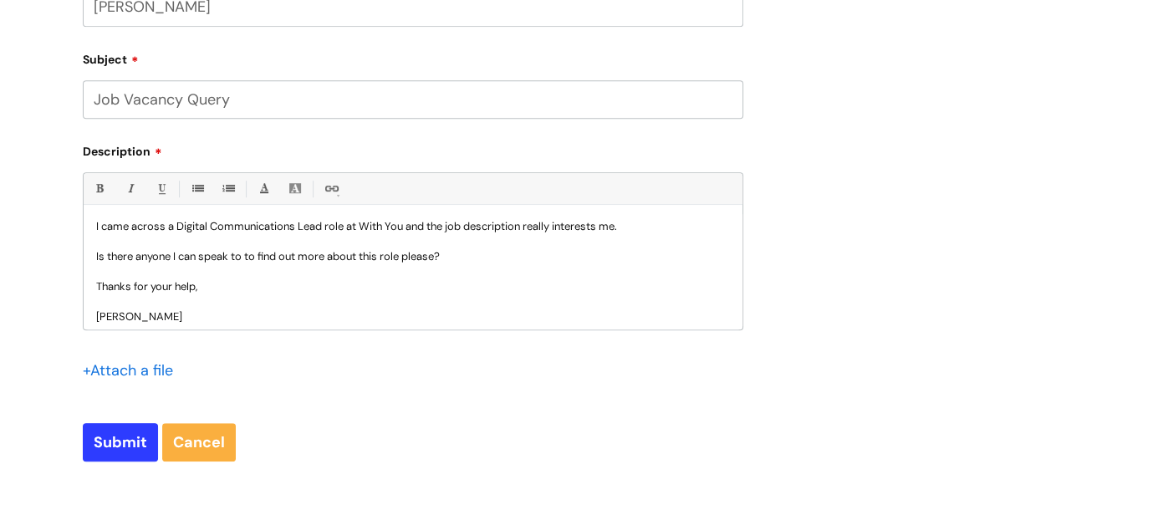
scroll to position [44, 0]
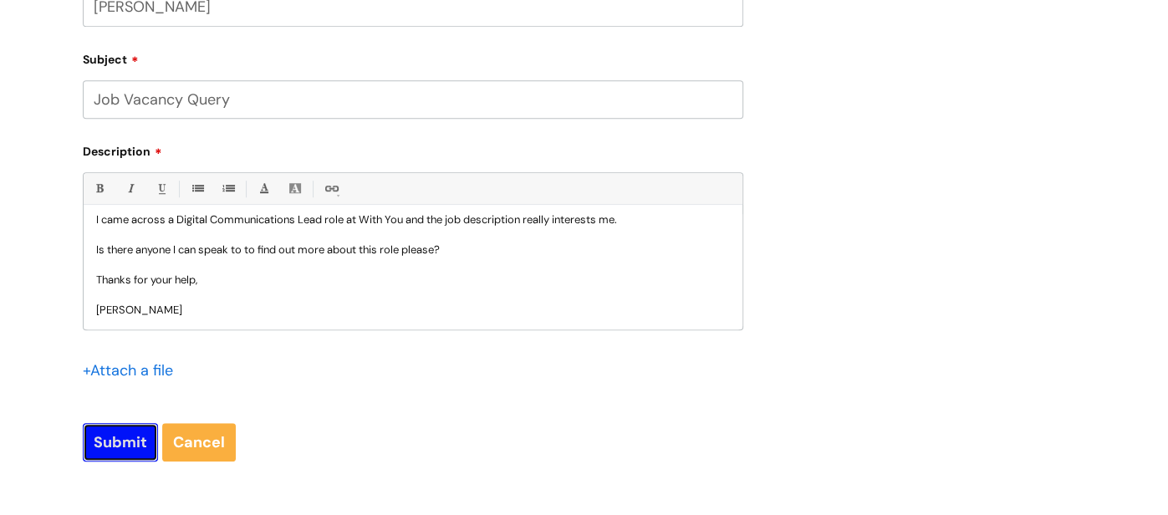
click at [109, 436] on input "Submit" at bounding box center [120, 442] width 75 height 38
type input "Please Wait..."
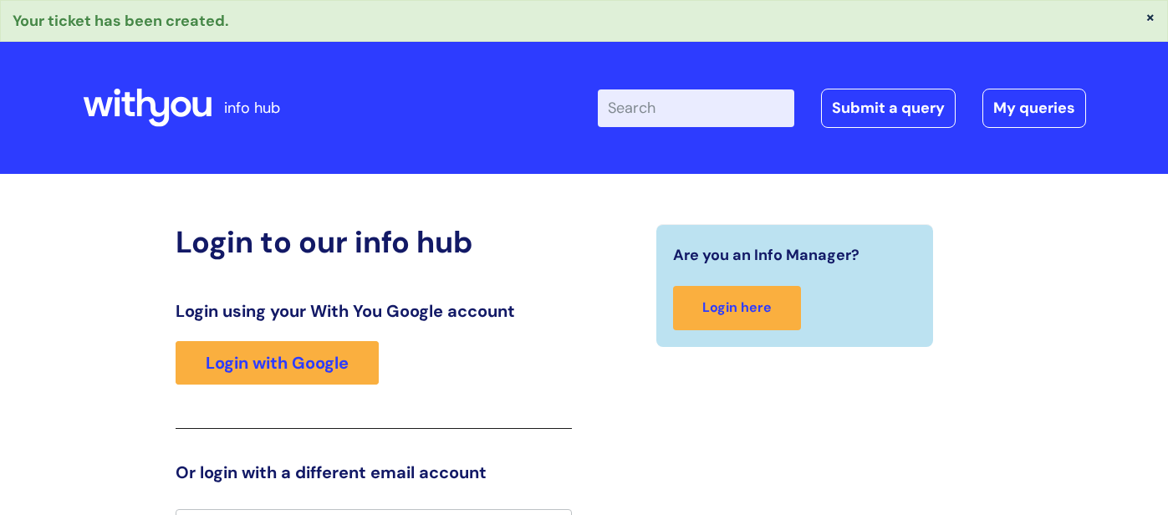
scroll to position [30, 0]
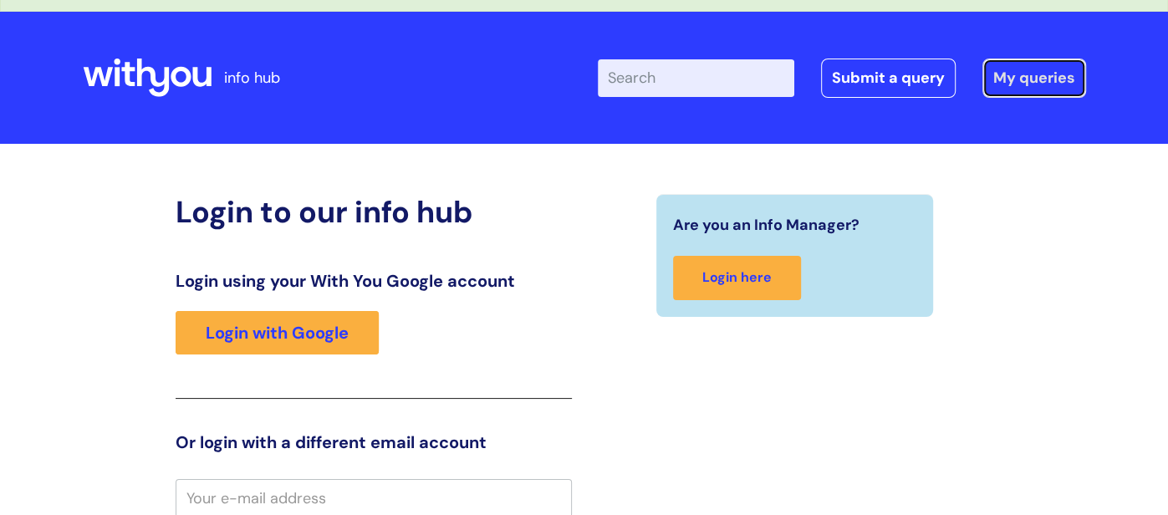
click at [1052, 83] on link "My queries" at bounding box center [1034, 78] width 104 height 38
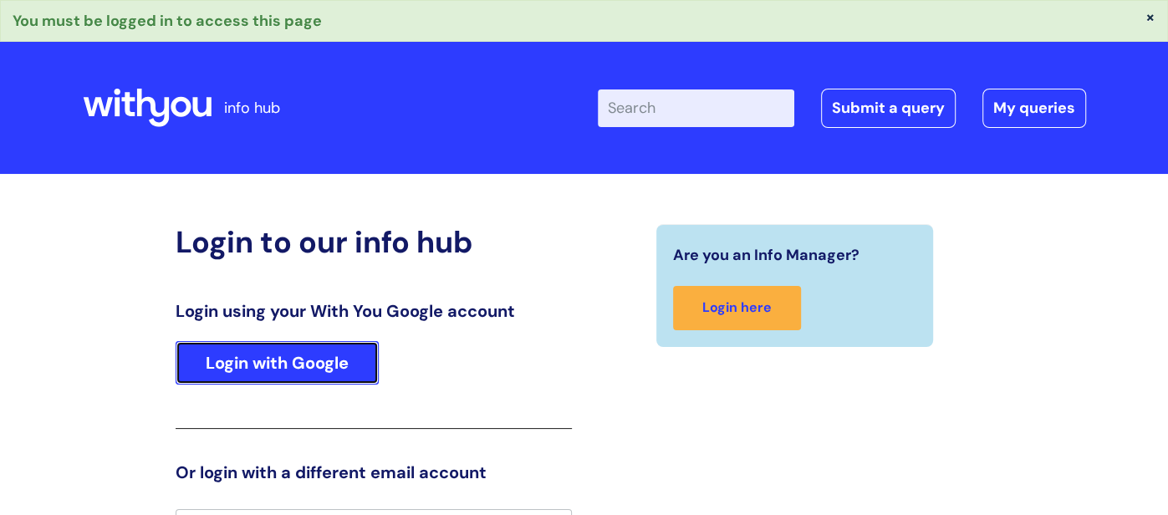
click at [321, 360] on link "Login with Google" at bounding box center [277, 362] width 203 height 43
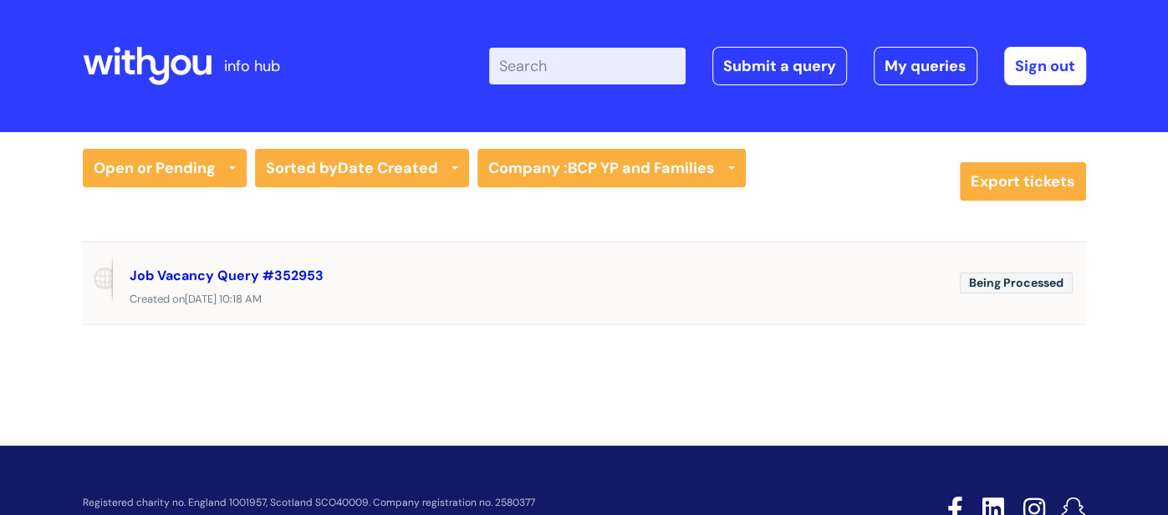
click at [216, 269] on link "Job Vacancy Query #352953" at bounding box center [227, 276] width 194 height 18
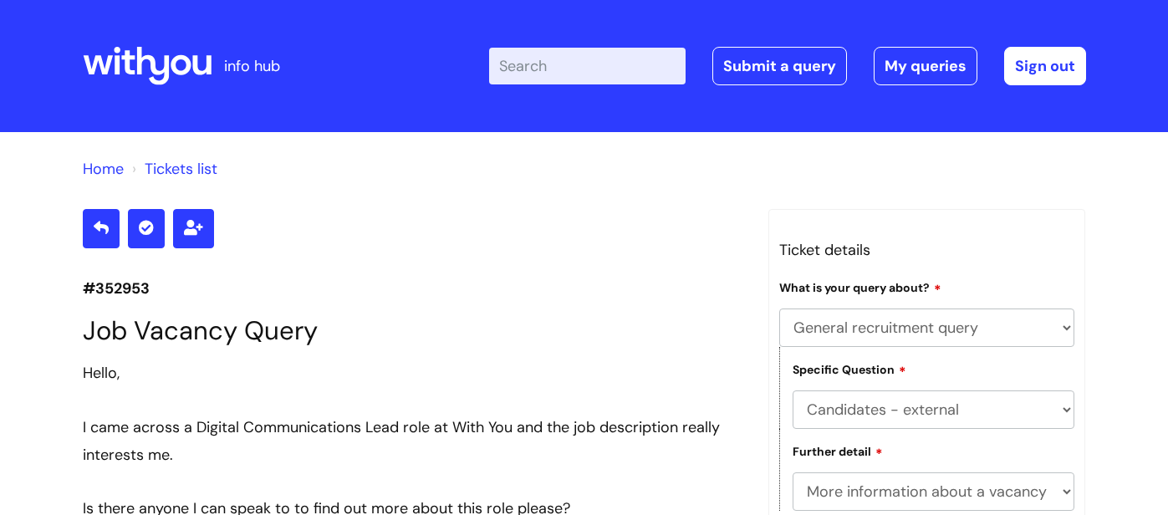
select select "General recruitment query"
select select "Candidates - external"
select select "More information about a vacancy"
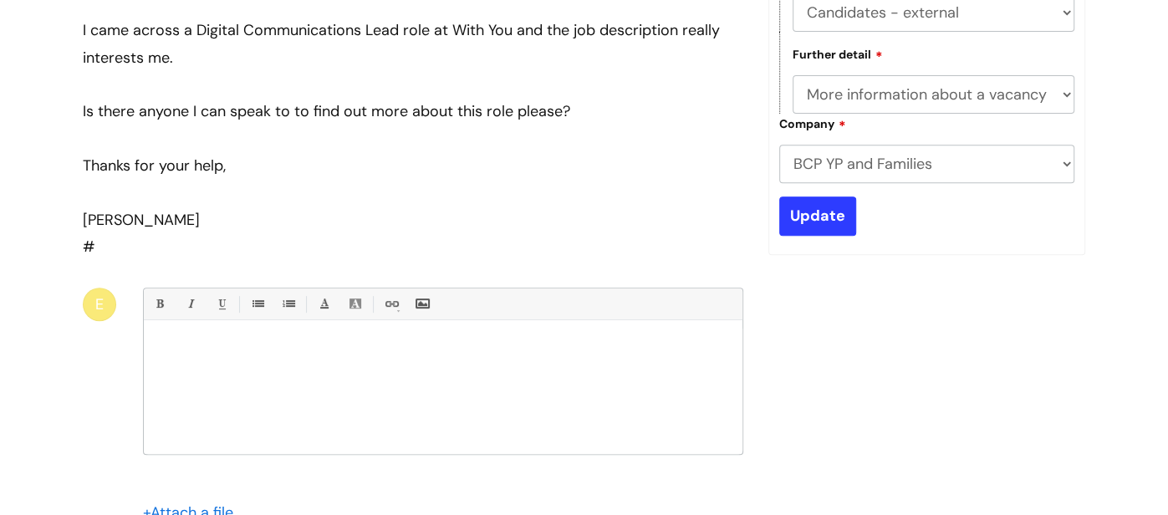
scroll to position [398, 0]
drag, startPoint x: 90, startPoint y: 243, endPoint x: 72, endPoint y: 242, distance: 18.5
click at [72, 242] on div "#352953 Job Vacancy Query Hello, I came across a Digital Communications Lead ro…" at bounding box center [412, 231] width 685 height 840
click at [169, 191] on div at bounding box center [413, 191] width 660 height 27
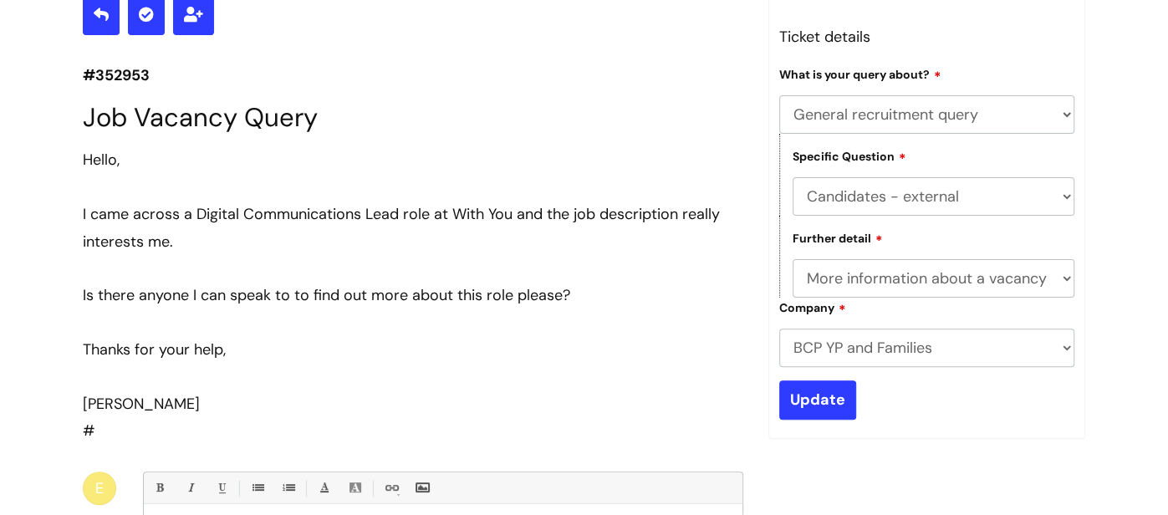
scroll to position [245, 0]
